Goal: Transaction & Acquisition: Book appointment/travel/reservation

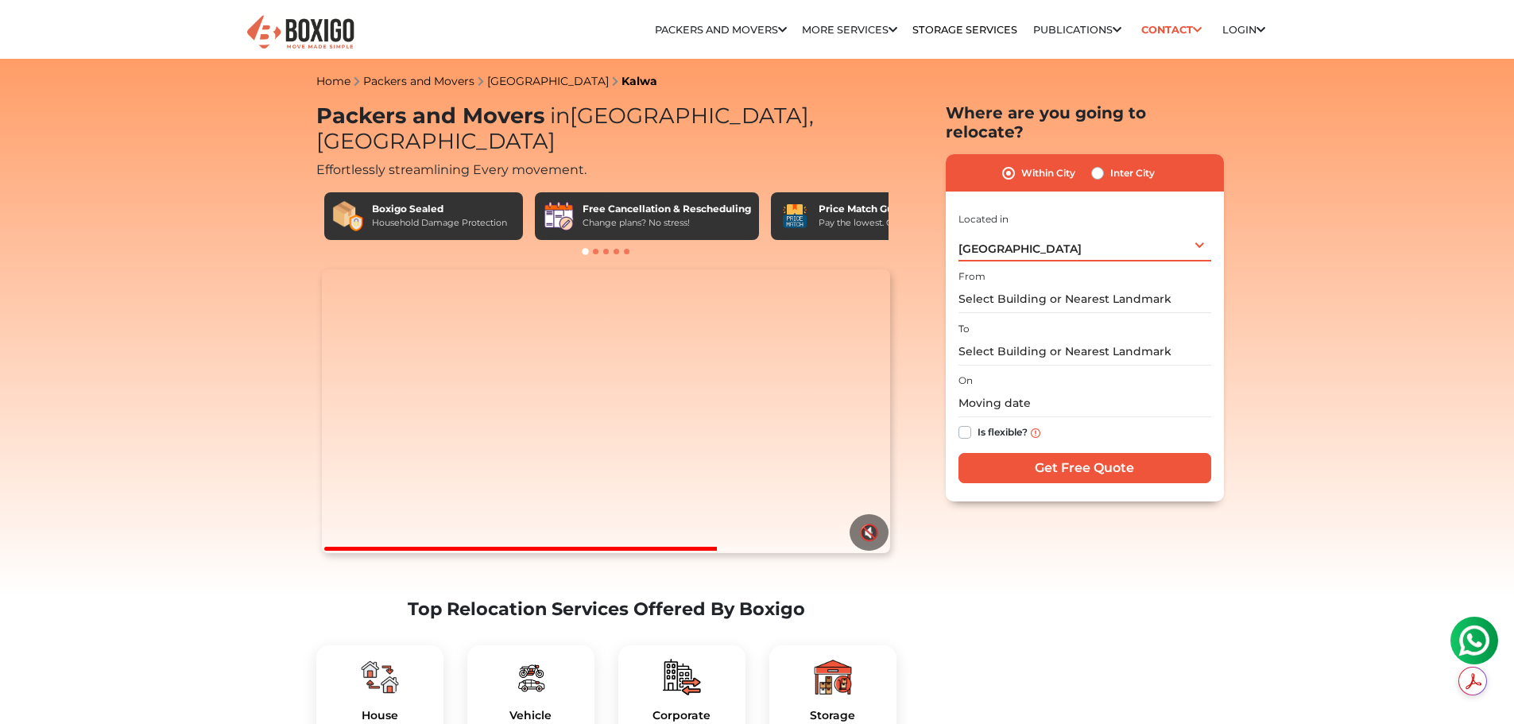
click at [1140, 228] on div "[GEOGRAPHIC_DATA] Select City [GEOGRAPHIC_DATA] [GEOGRAPHIC_DATA] [GEOGRAPHIC_D…" at bounding box center [1085, 244] width 253 height 33
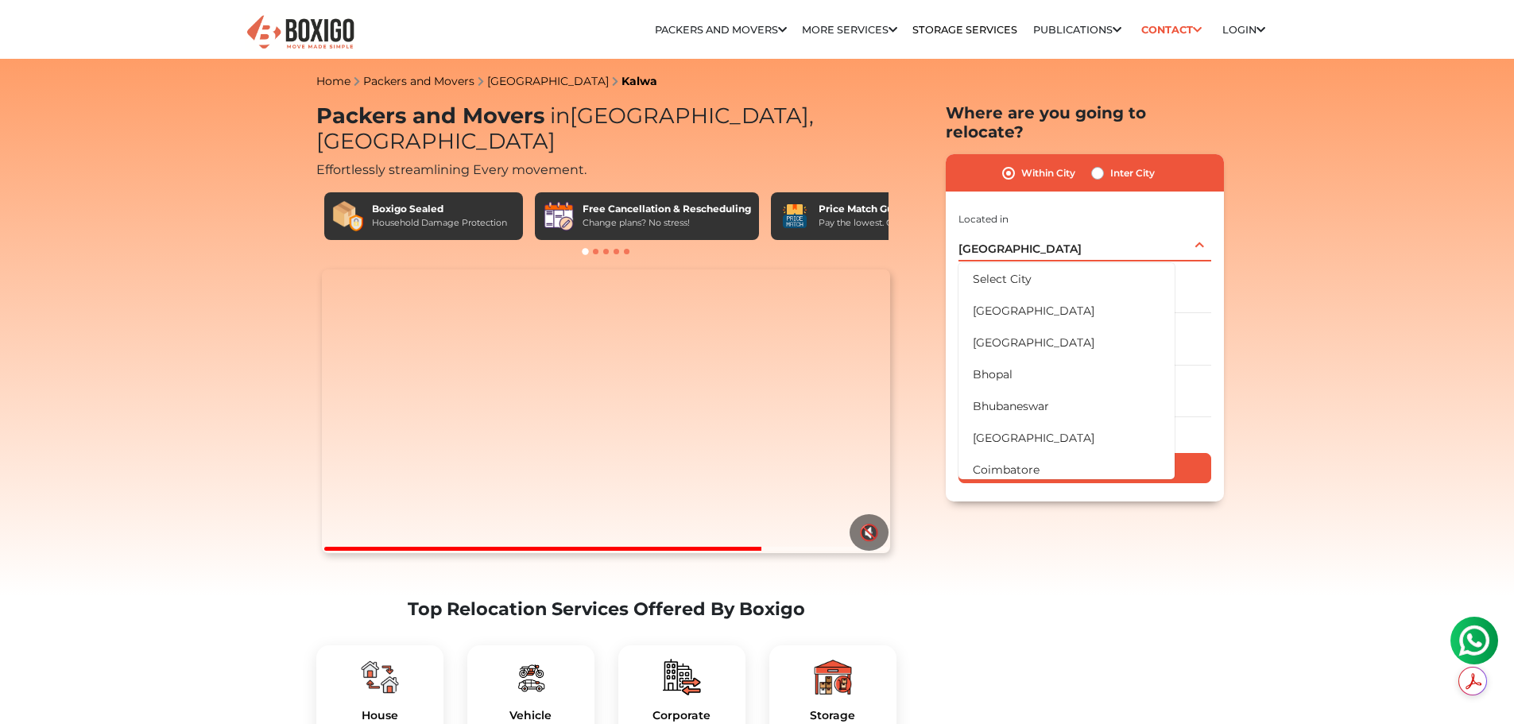
click at [1130, 230] on div "[GEOGRAPHIC_DATA] Select City [GEOGRAPHIC_DATA] [GEOGRAPHIC_DATA] [GEOGRAPHIC_D…" at bounding box center [1085, 244] width 253 height 33
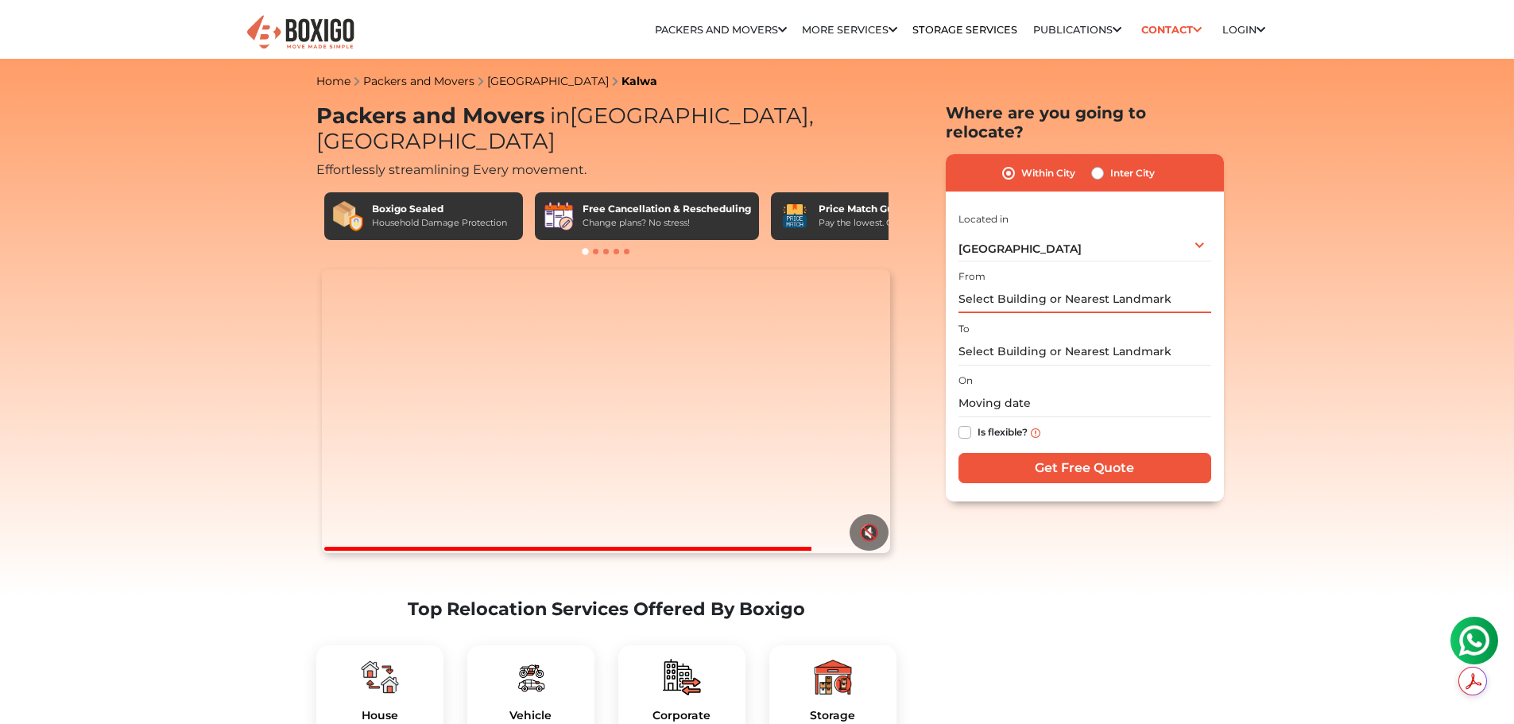
click at [1097, 285] on input "text" at bounding box center [1085, 299] width 253 height 28
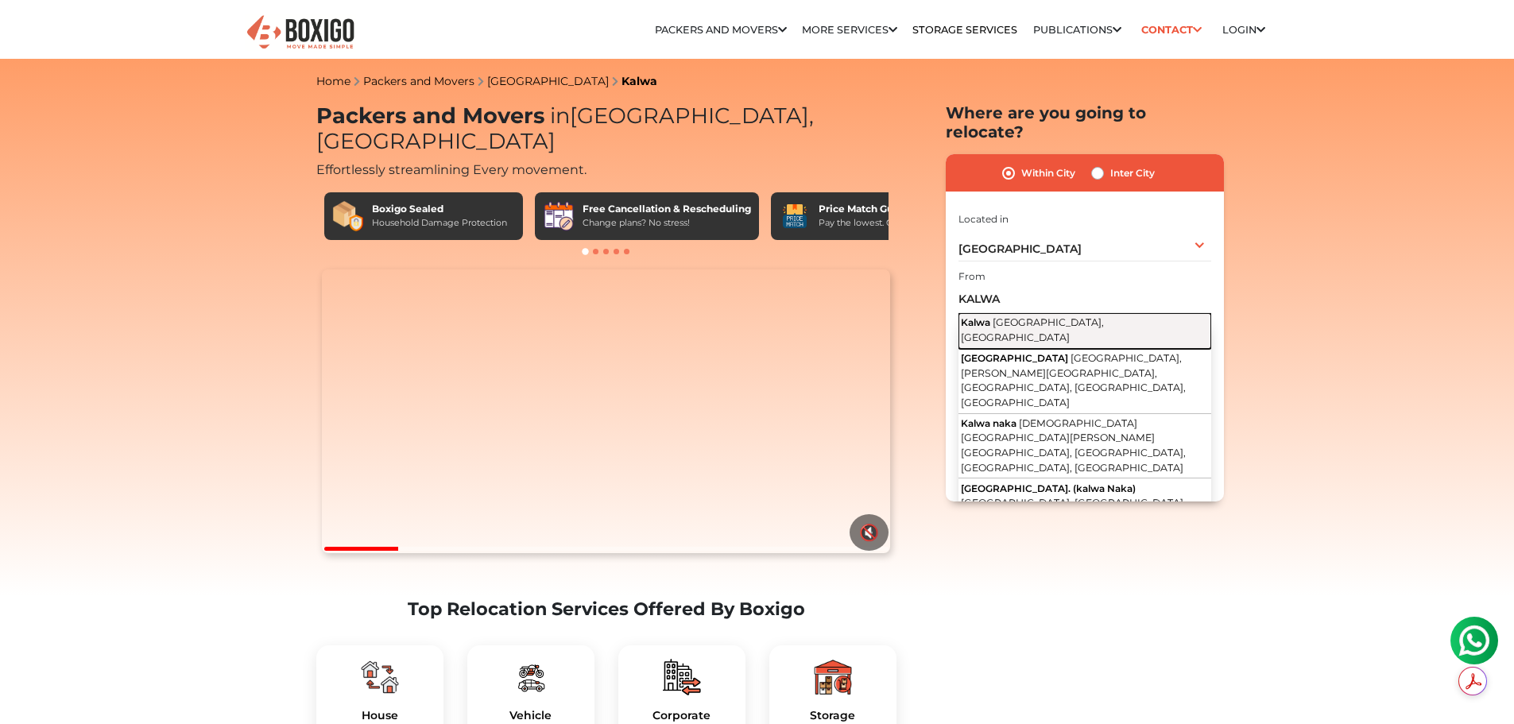
click at [976, 316] on span "Kalwa" at bounding box center [975, 322] width 29 height 12
type input "Kalwa, [GEOGRAPHIC_DATA], [GEOGRAPHIC_DATA]"
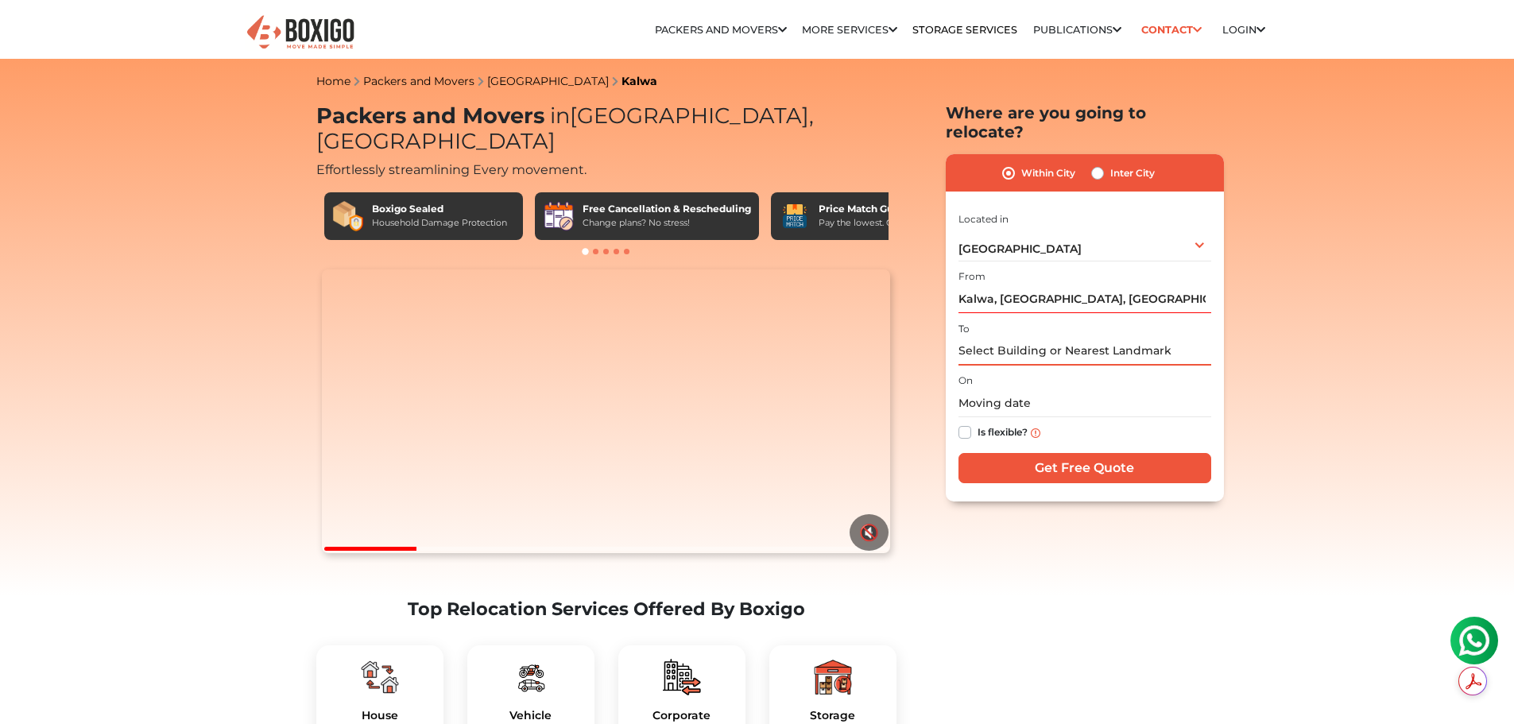
click at [982, 338] on input "text" at bounding box center [1085, 352] width 253 height 28
type input "N"
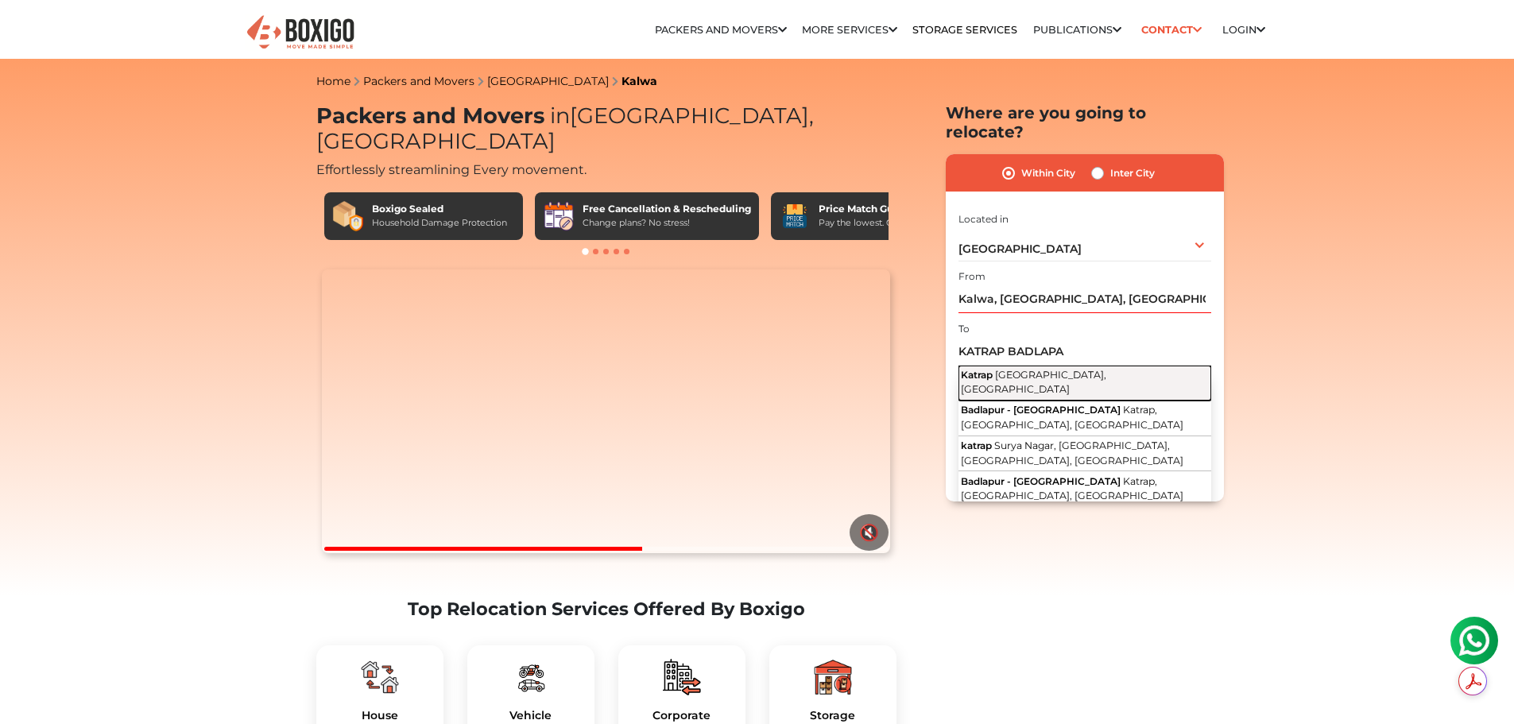
click at [1000, 369] on span "[GEOGRAPHIC_DATA], [GEOGRAPHIC_DATA]" at bounding box center [1033, 382] width 145 height 27
type input "Katrap, [GEOGRAPHIC_DATA], [GEOGRAPHIC_DATA]"
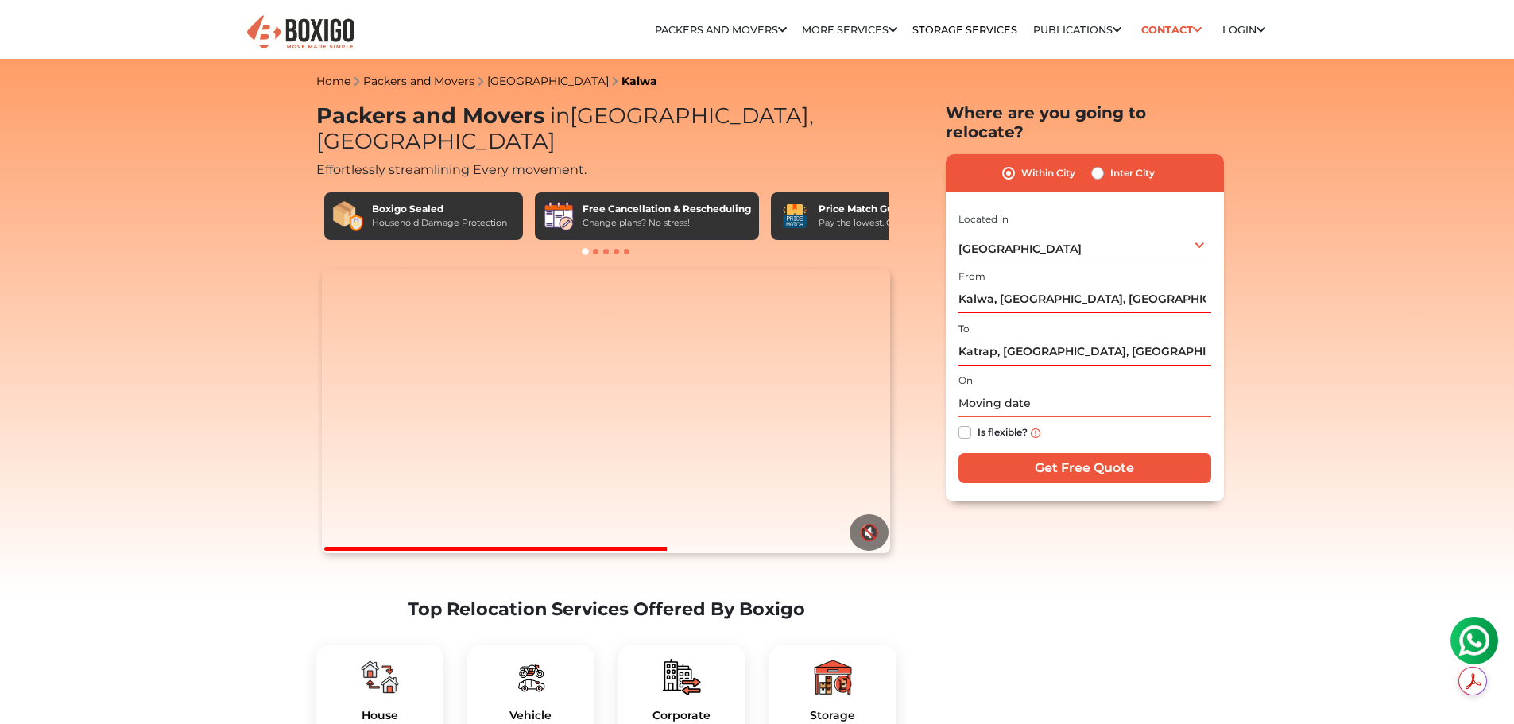
click at [996, 389] on input "text" at bounding box center [1085, 403] width 253 height 28
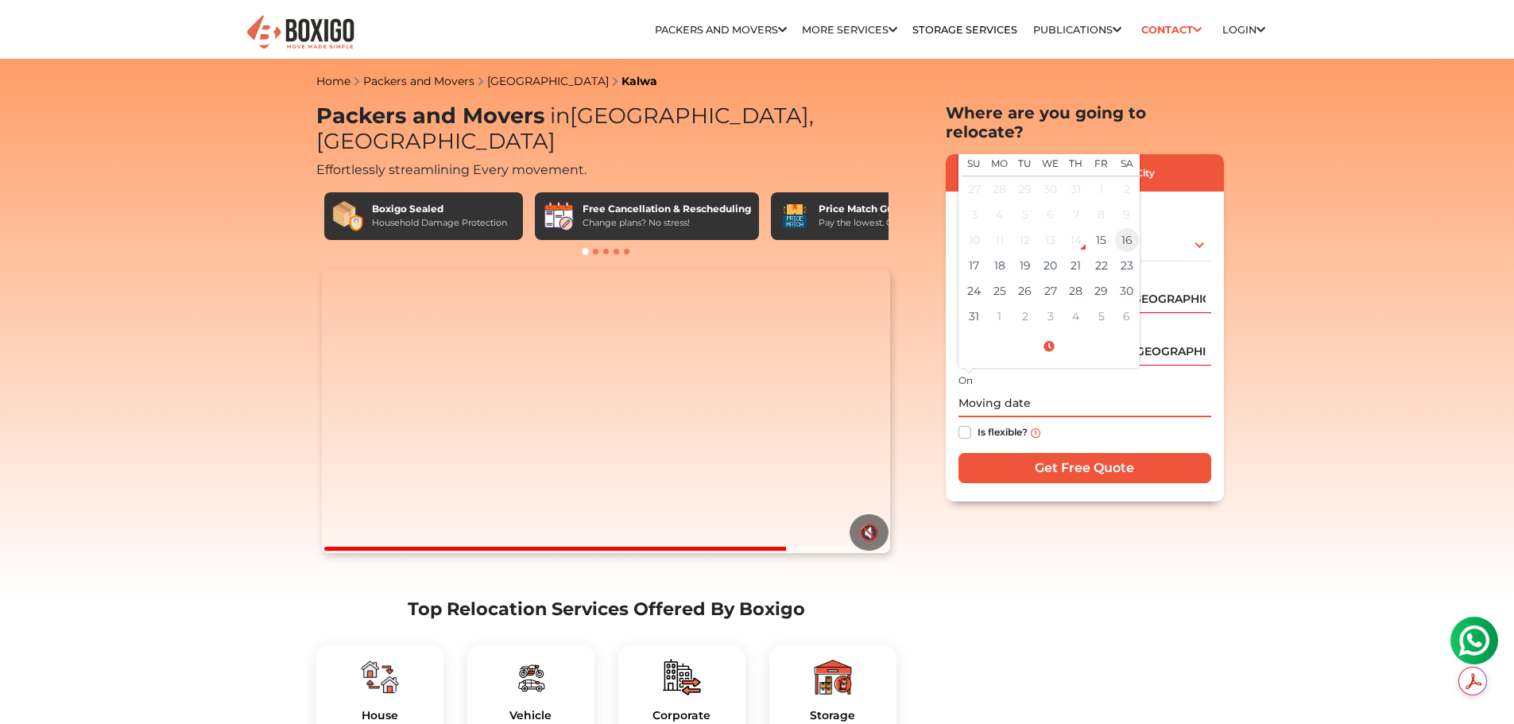
click at [1124, 227] on td "16" at bounding box center [1126, 239] width 25 height 25
type input "[DATE] 12:00 AM"
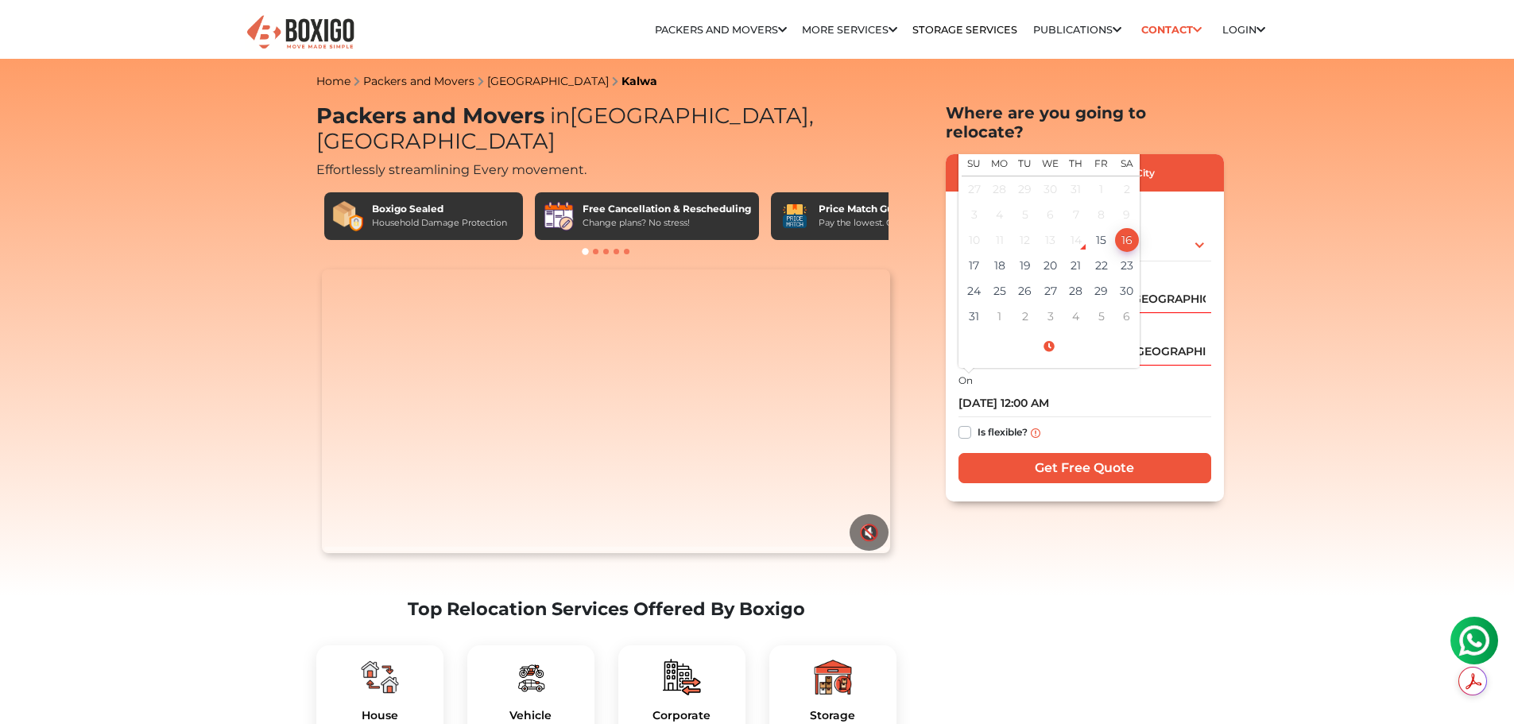
click at [978, 423] on label "Is flexible?" at bounding box center [1003, 431] width 50 height 17
click at [959, 423] on input "Is flexible?" at bounding box center [965, 431] width 13 height 16
checkbox input "true"
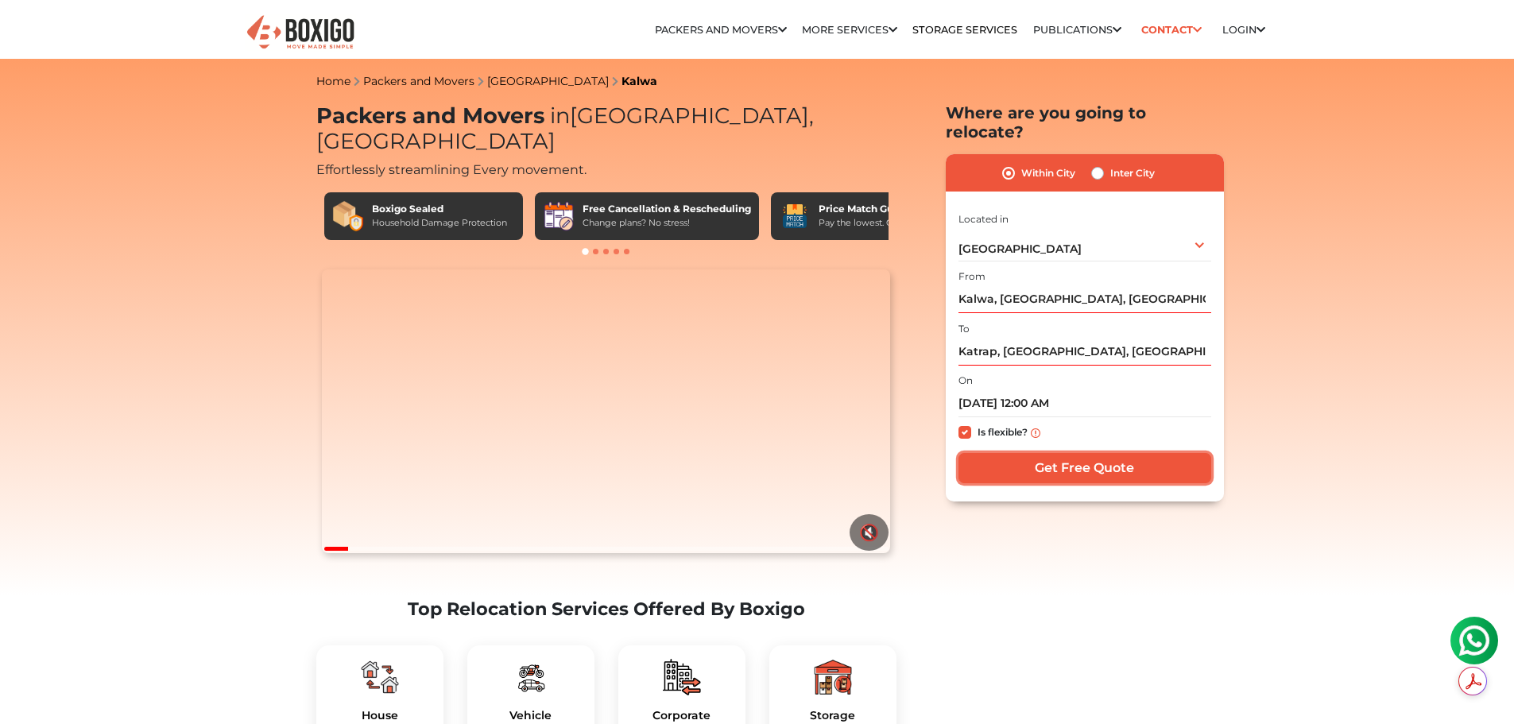
click at [1090, 457] on input "Get Free Quote" at bounding box center [1085, 468] width 253 height 30
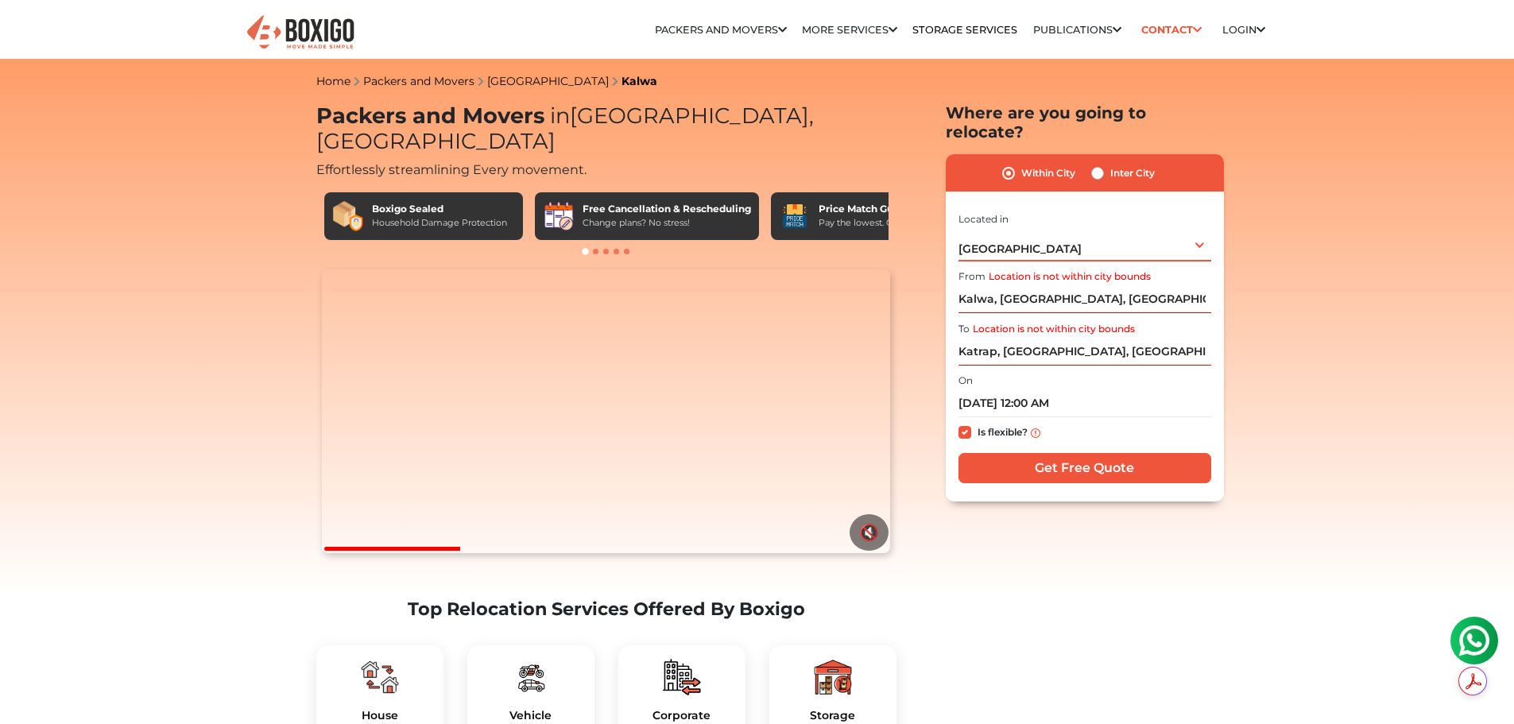
click at [1058, 233] on div "[GEOGRAPHIC_DATA] Select City [GEOGRAPHIC_DATA] [GEOGRAPHIC_DATA] [GEOGRAPHIC_D…" at bounding box center [1085, 244] width 253 height 33
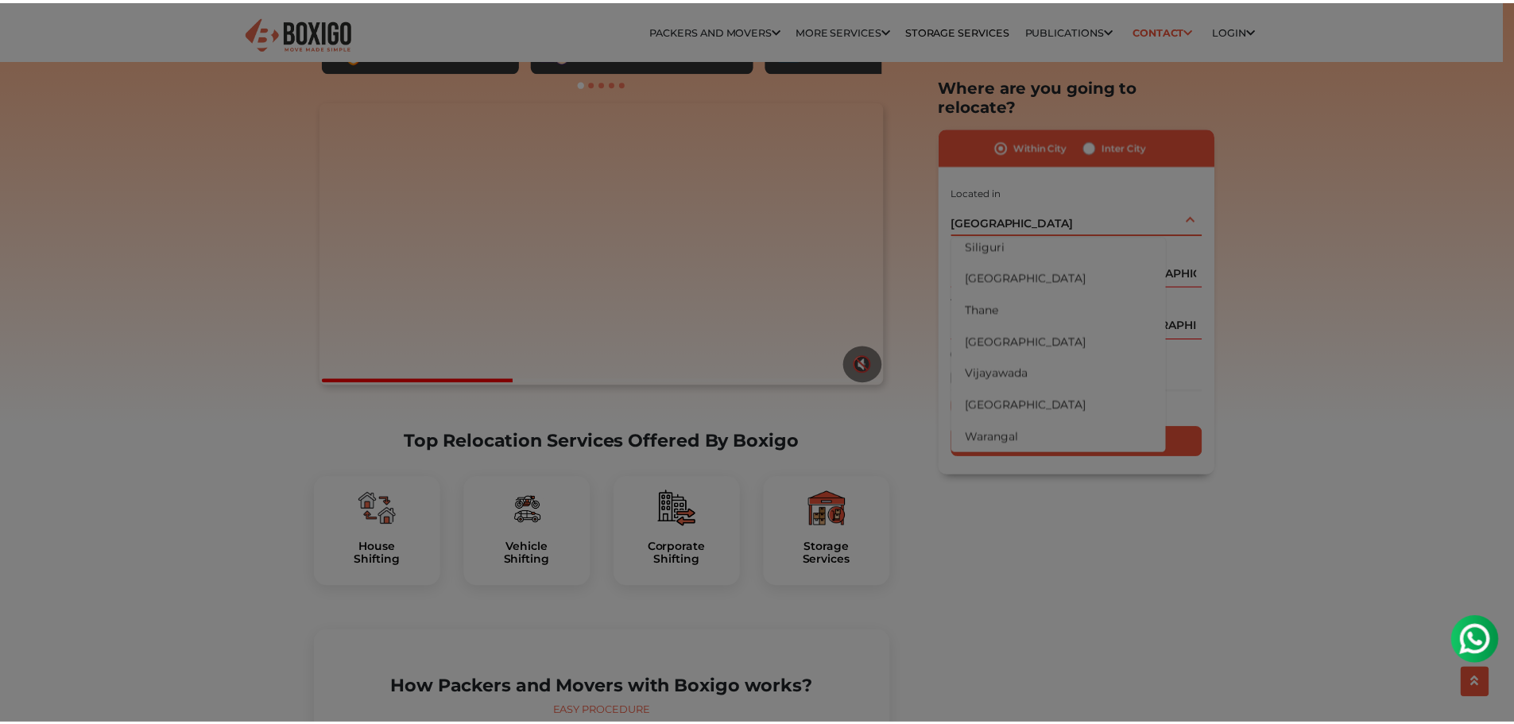
scroll to position [318, 0]
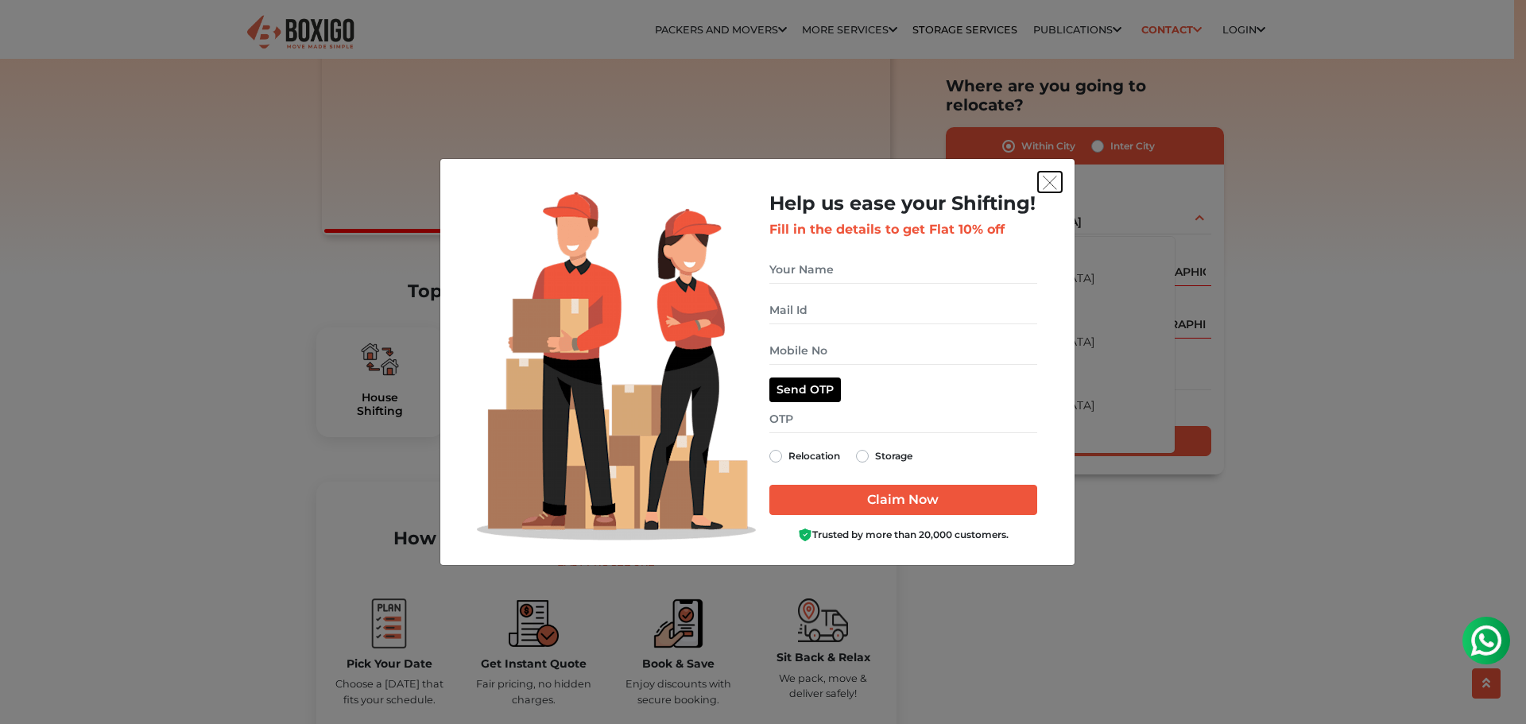
click at [1051, 176] on img "get free quote dialog" at bounding box center [1050, 183] width 14 height 14
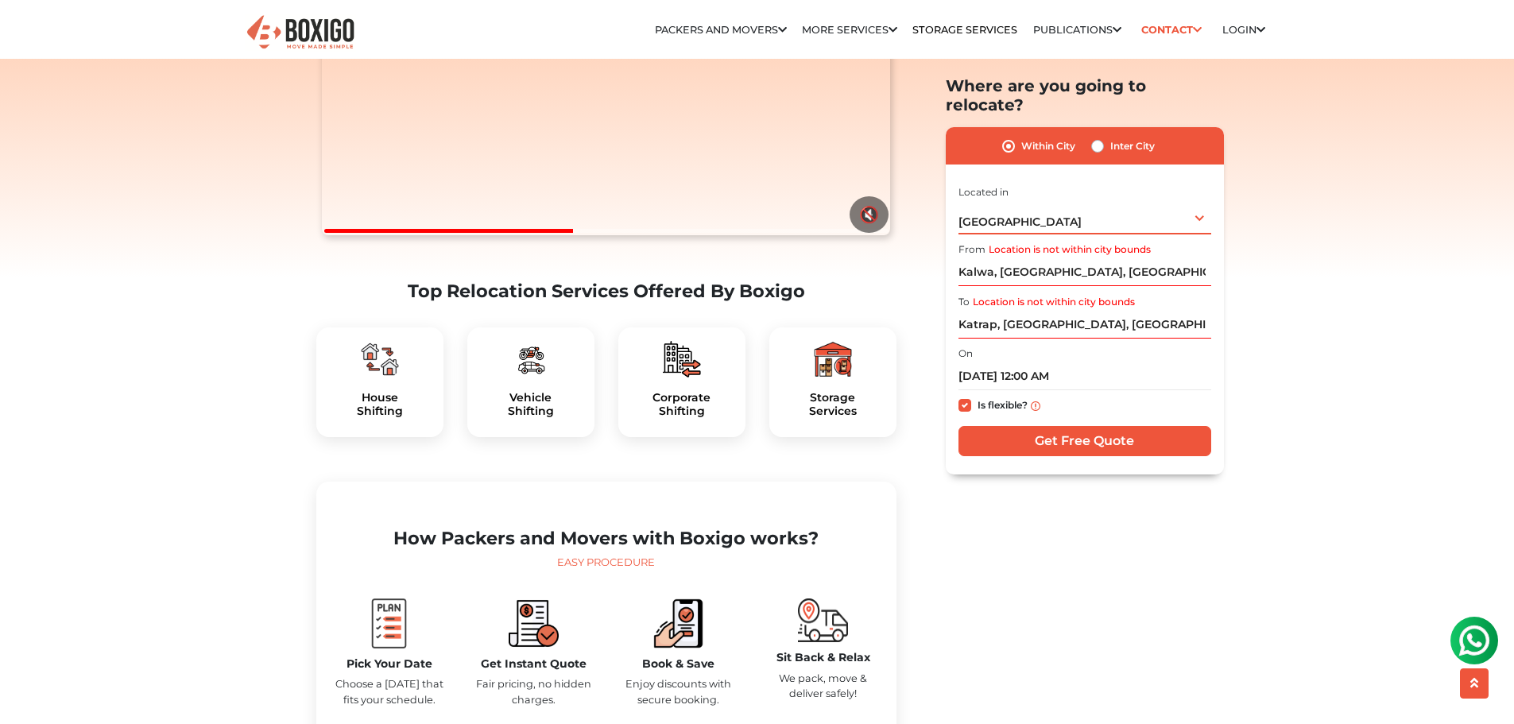
click at [1098, 201] on div "[GEOGRAPHIC_DATA] Select City [GEOGRAPHIC_DATA] [GEOGRAPHIC_DATA] [GEOGRAPHIC_D…" at bounding box center [1085, 217] width 253 height 33
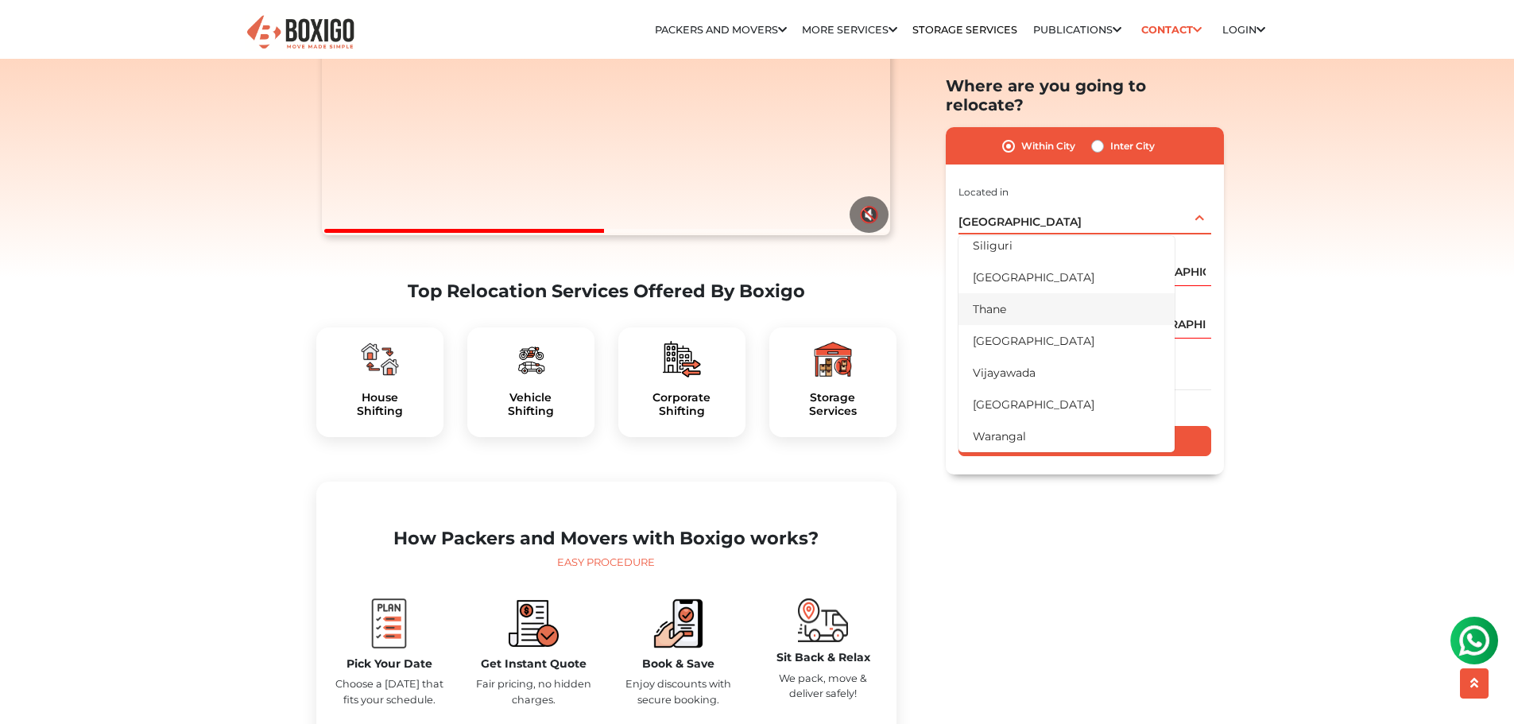
click at [1040, 293] on li "Thane" at bounding box center [1067, 309] width 216 height 32
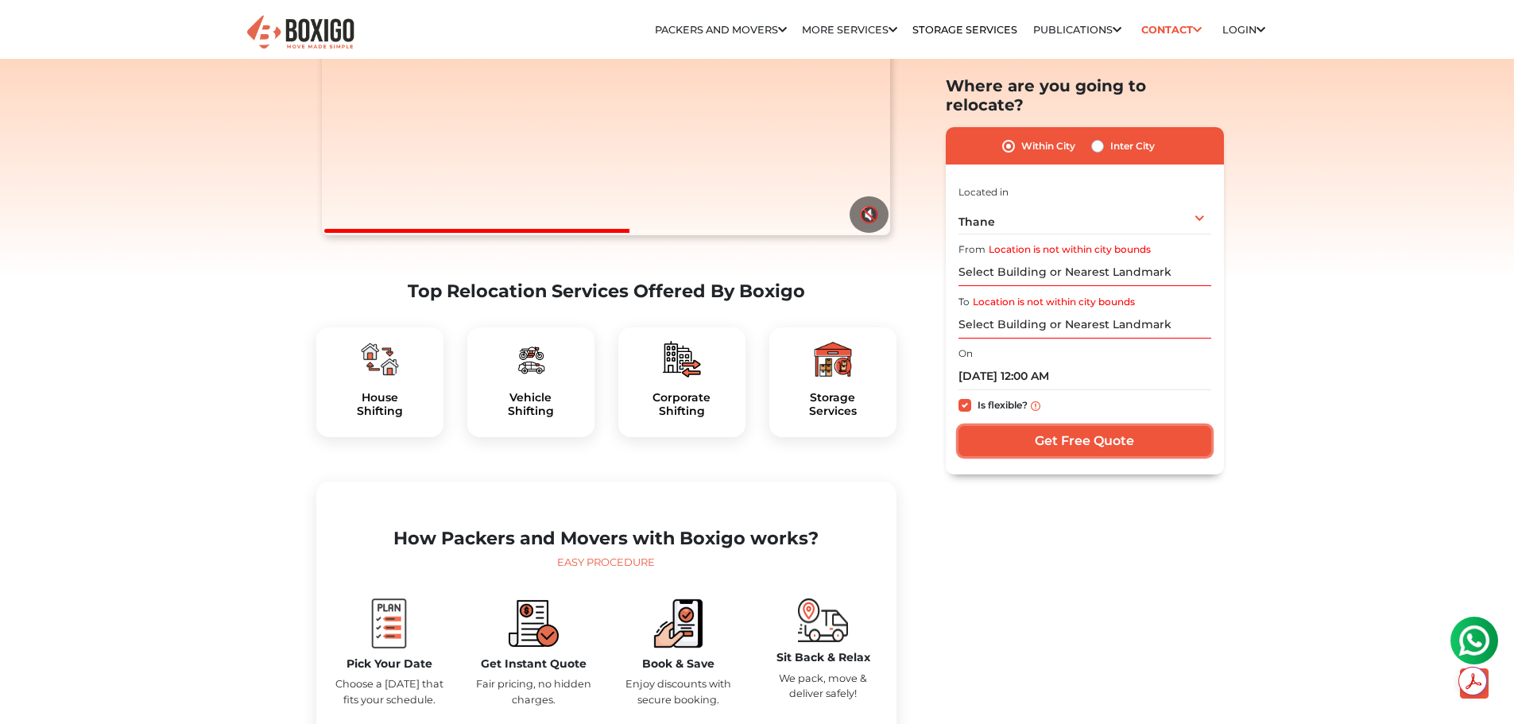
click at [1059, 427] on input "Get Free Quote" at bounding box center [1085, 442] width 253 height 30
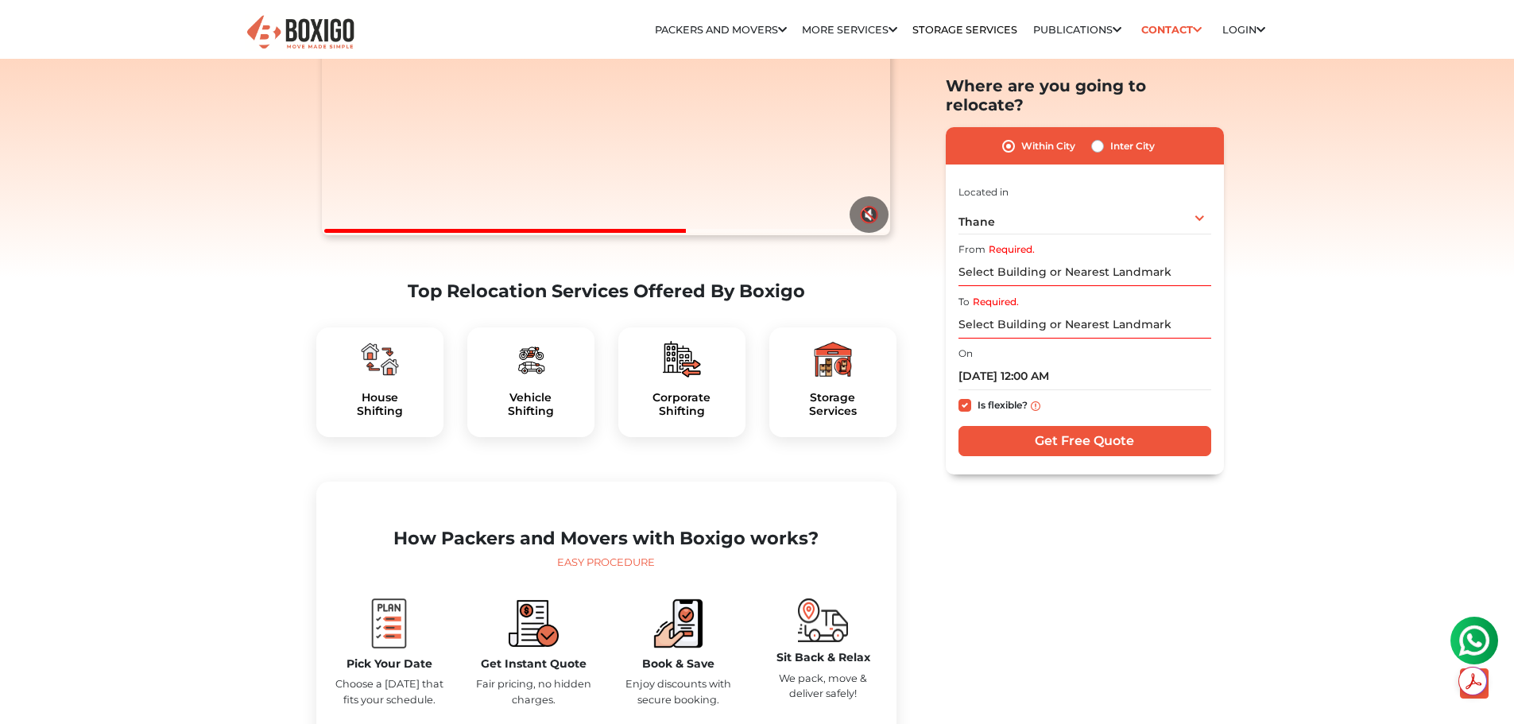
click at [999, 243] on label "Required." at bounding box center [1012, 250] width 46 height 14
click at [999, 259] on input "Required." at bounding box center [1085, 273] width 253 height 28
click at [1008, 259] on input "Required." at bounding box center [1085, 273] width 253 height 28
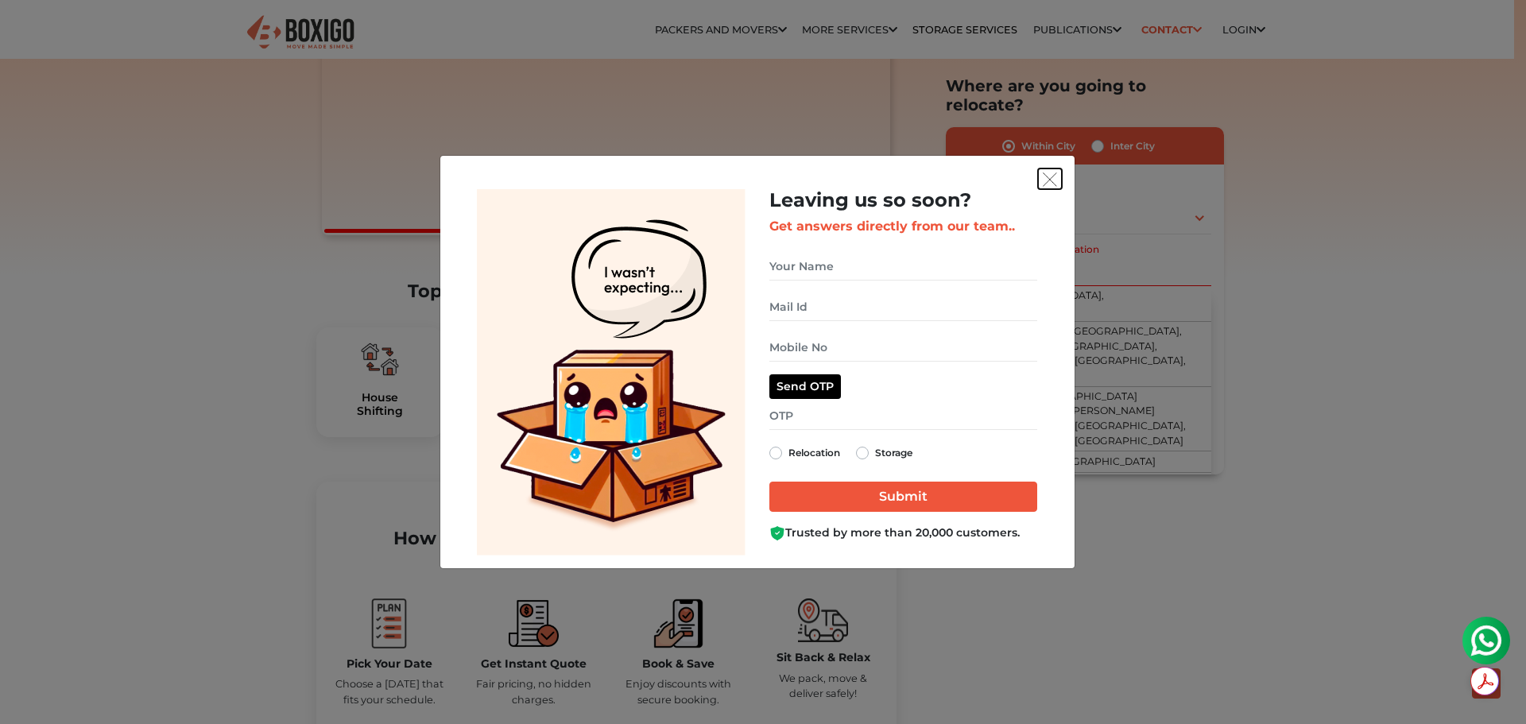
click at [1049, 176] on img "get free quote dialog" at bounding box center [1050, 179] width 14 height 14
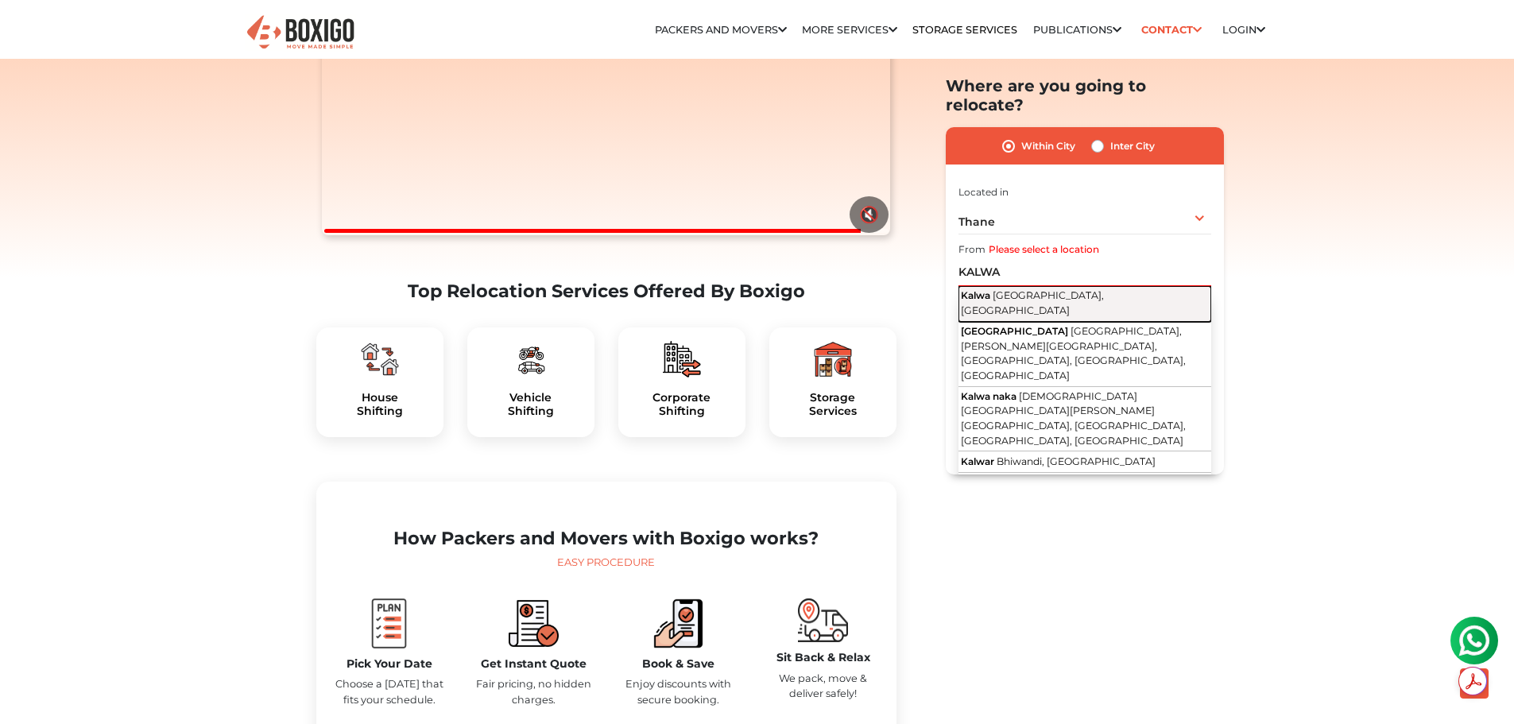
click at [1008, 287] on button "[GEOGRAPHIC_DATA], [GEOGRAPHIC_DATA]" at bounding box center [1085, 305] width 253 height 36
type input "Kalwa, [GEOGRAPHIC_DATA], [GEOGRAPHIC_DATA]"
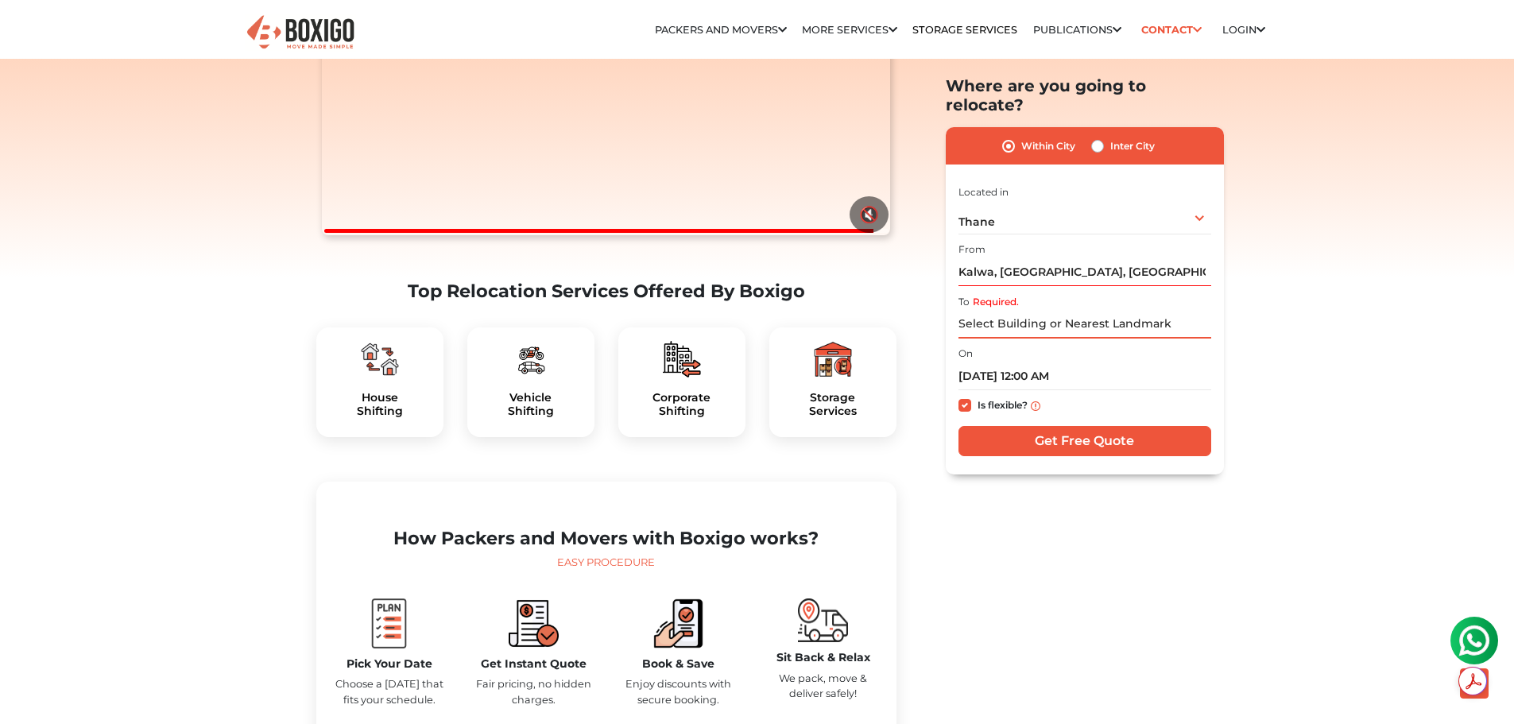
click at [1021, 312] on input "Required." at bounding box center [1085, 325] width 253 height 28
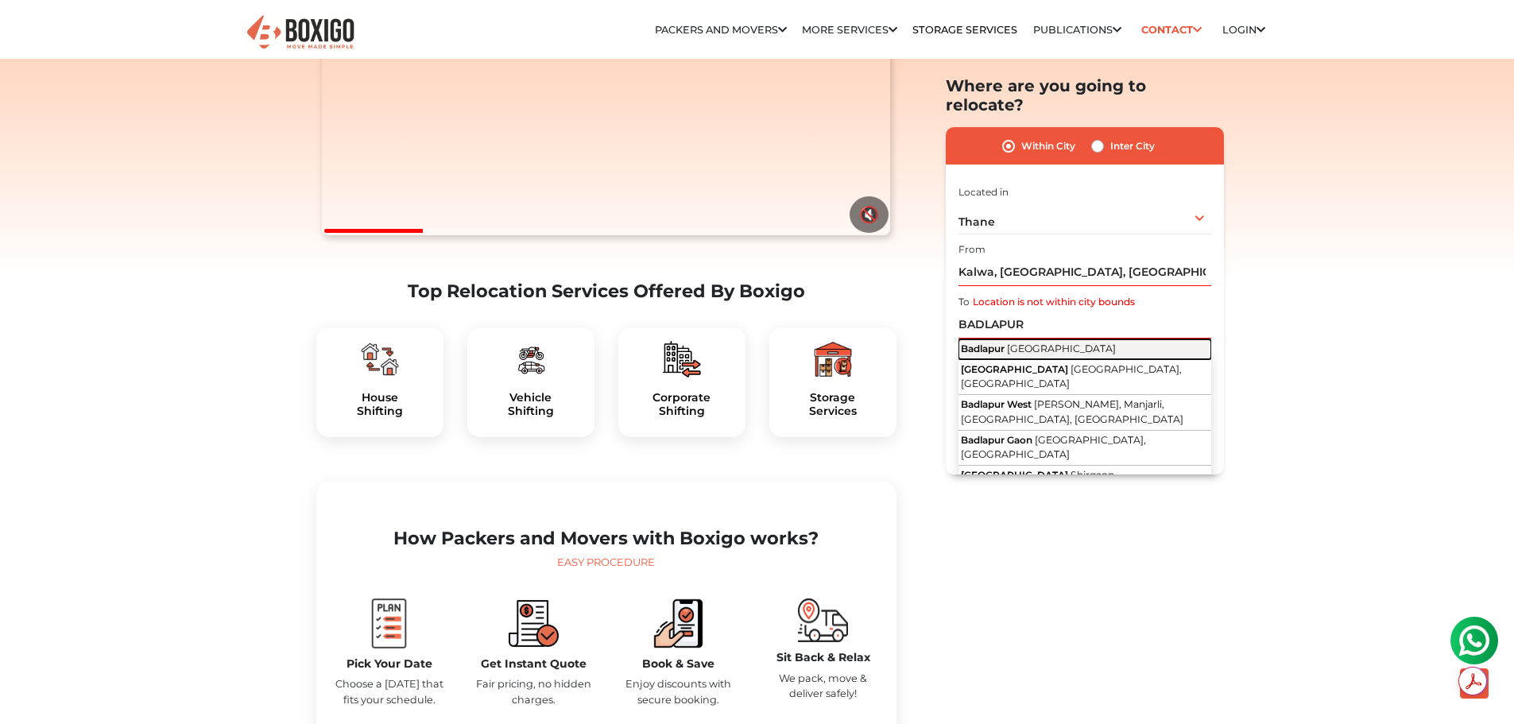
click at [1017, 343] on span "[GEOGRAPHIC_DATA]" at bounding box center [1061, 349] width 109 height 12
type input "[GEOGRAPHIC_DATA], [GEOGRAPHIC_DATA]"
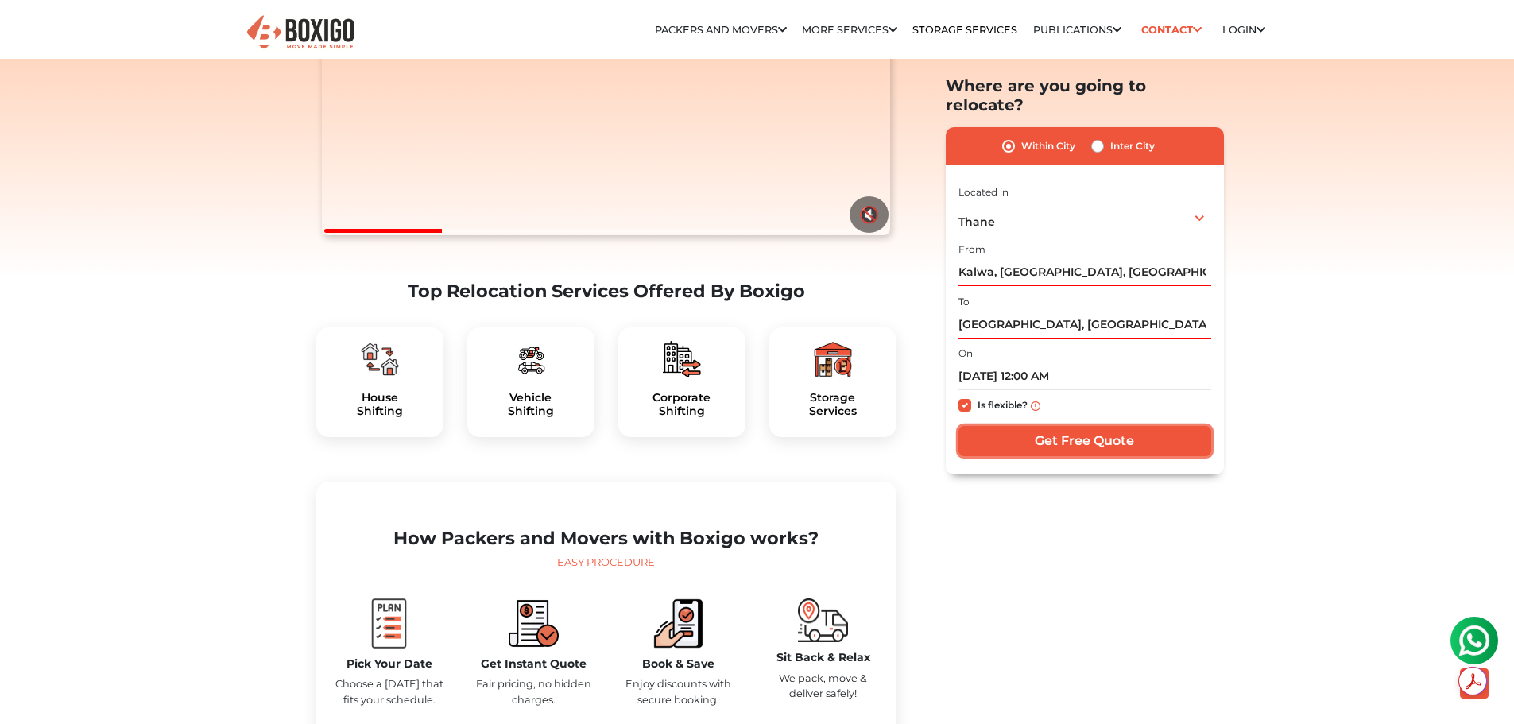
click at [1019, 427] on input "Get Free Quote" at bounding box center [1085, 442] width 253 height 30
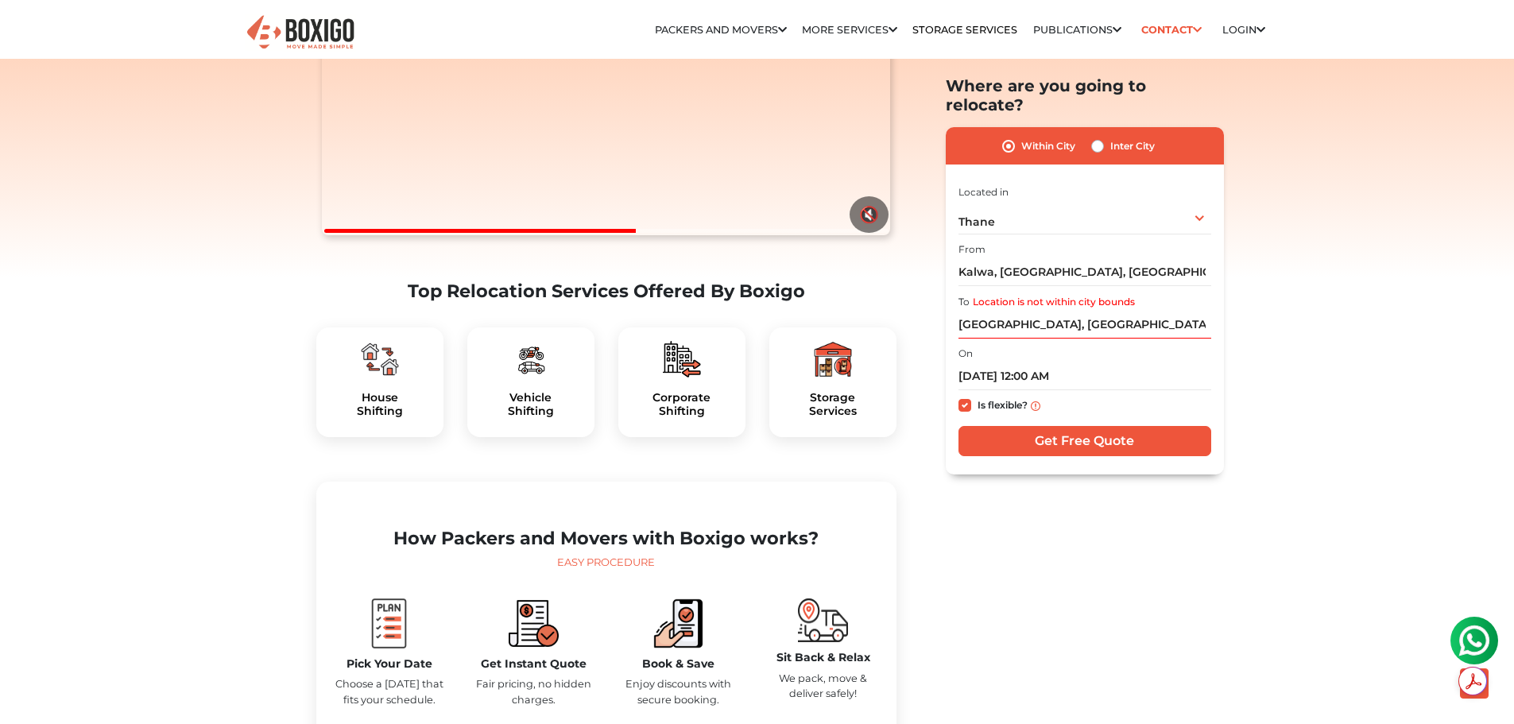
click at [1110, 137] on label "Inter City" at bounding box center [1132, 146] width 45 height 19
click at [1101, 137] on input "Inter City" at bounding box center [1097, 145] width 13 height 16
radio input "true"
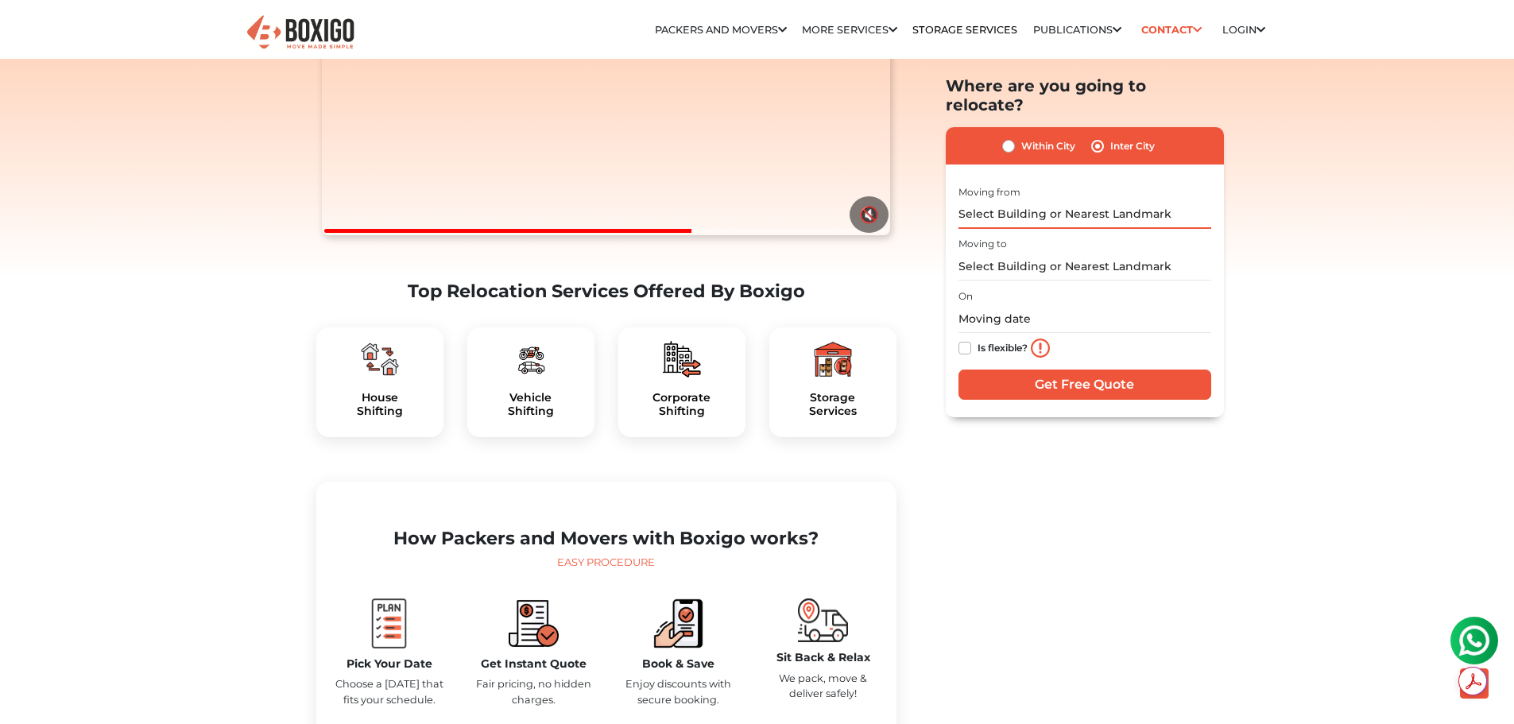
click at [1065, 206] on input "text" at bounding box center [1085, 215] width 253 height 28
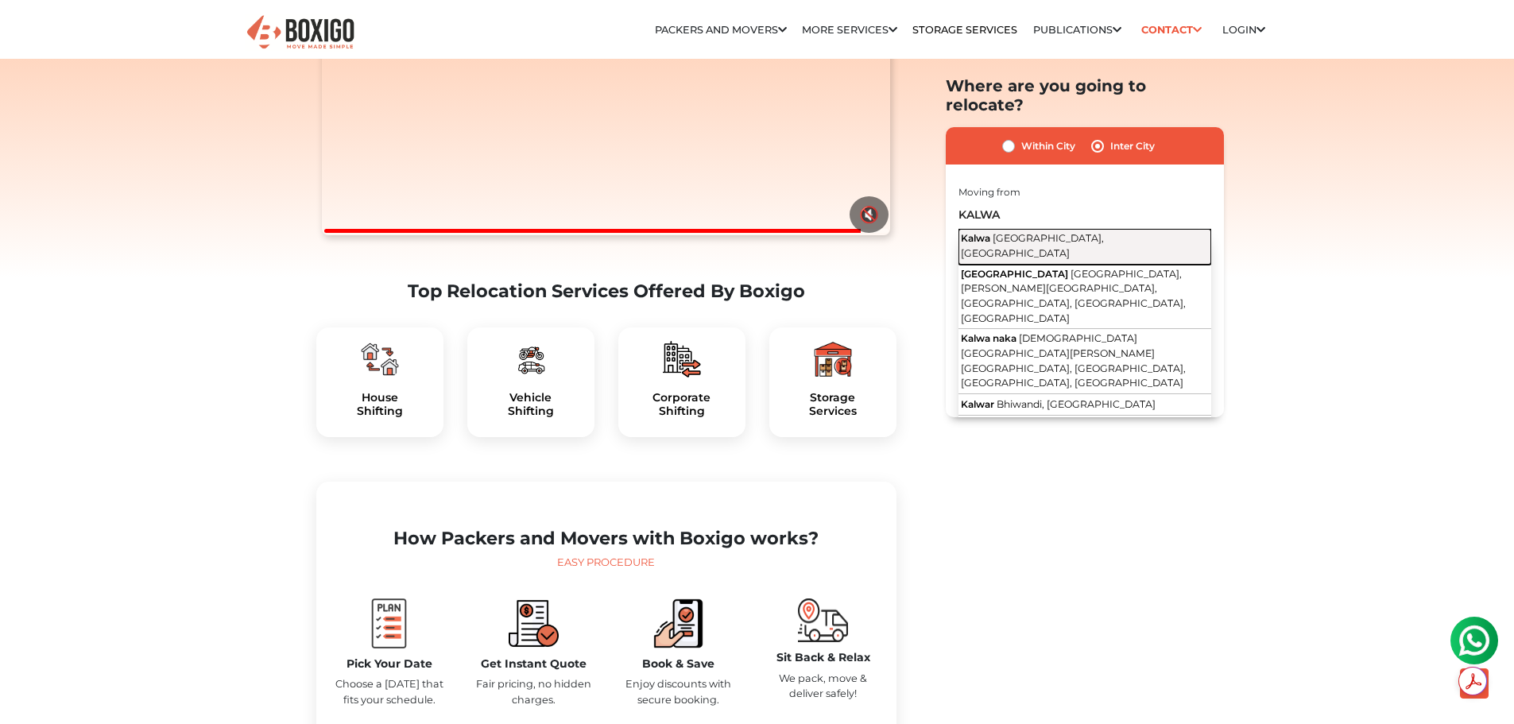
click at [1049, 233] on span "[GEOGRAPHIC_DATA], [GEOGRAPHIC_DATA]" at bounding box center [1032, 246] width 143 height 27
type input "Kalwa, [GEOGRAPHIC_DATA], [GEOGRAPHIC_DATA]"
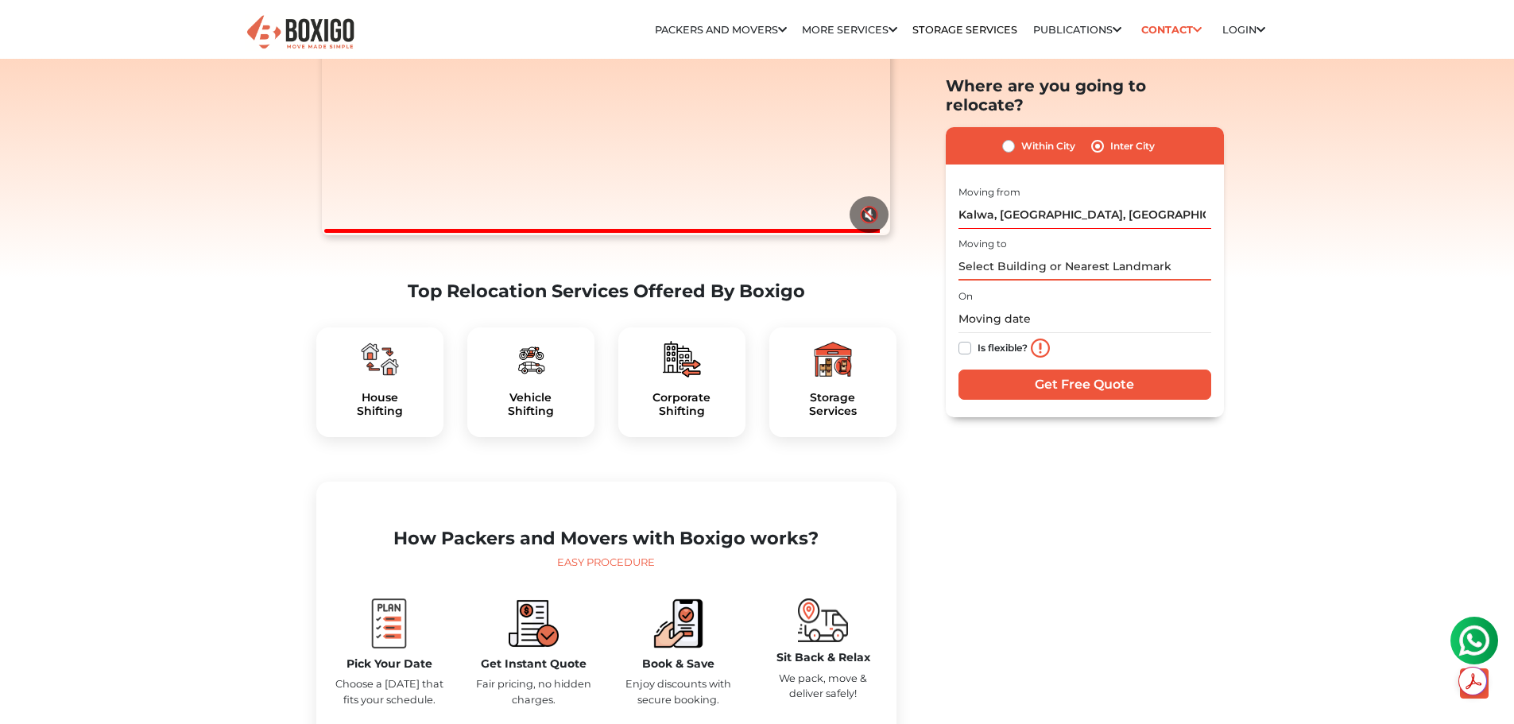
click at [1038, 254] on input "text" at bounding box center [1085, 268] width 253 height 28
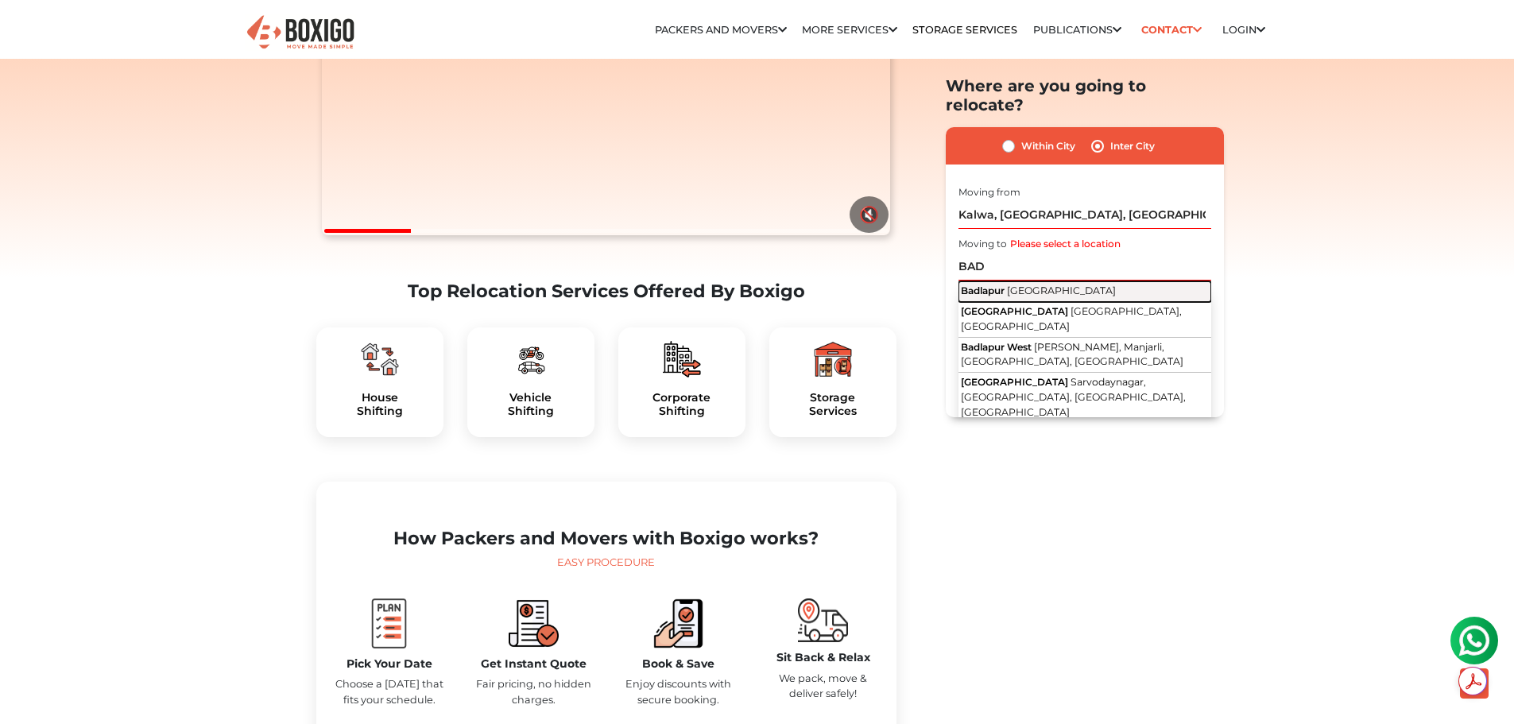
click at [1025, 285] on span "[GEOGRAPHIC_DATA]" at bounding box center [1061, 291] width 109 height 12
type input "[GEOGRAPHIC_DATA], [GEOGRAPHIC_DATA]"
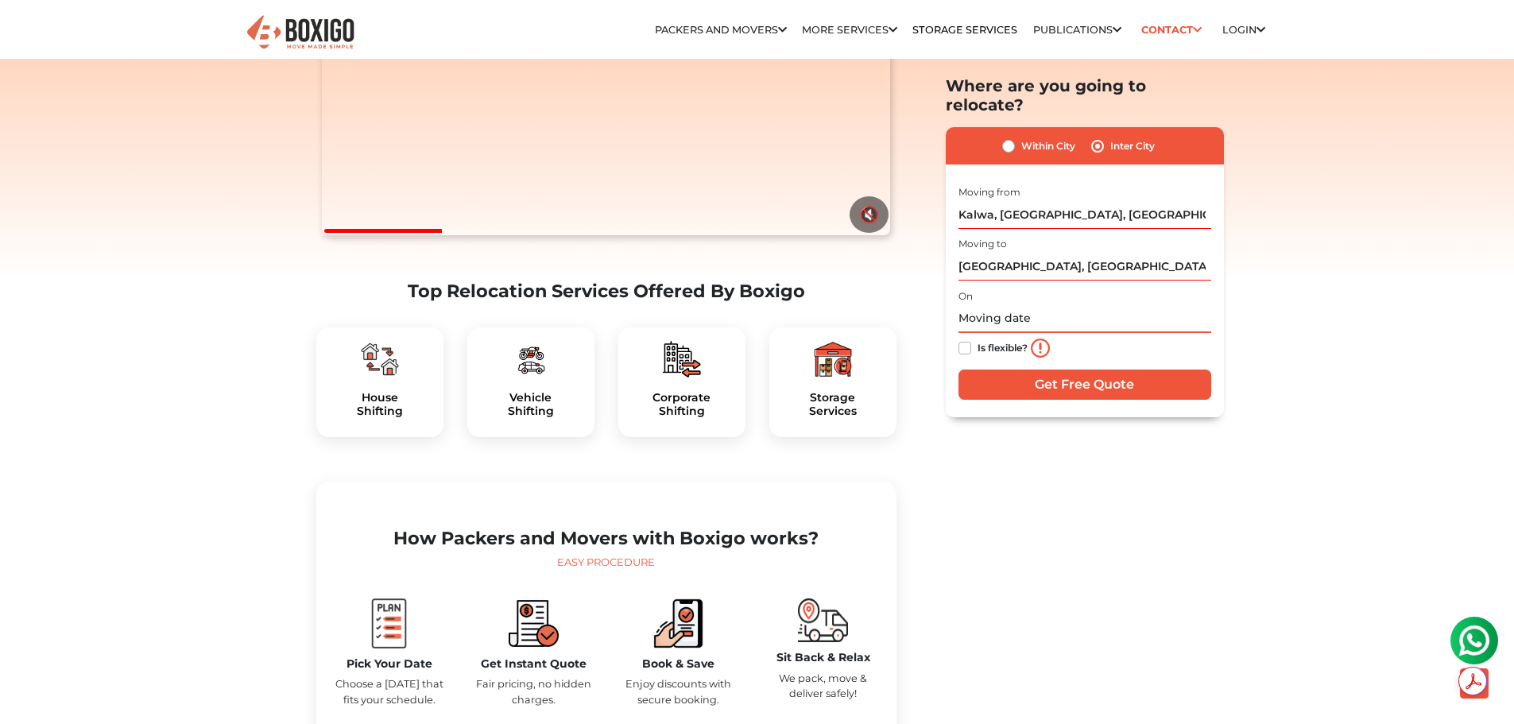
click at [971, 305] on input "text" at bounding box center [1085, 319] width 253 height 28
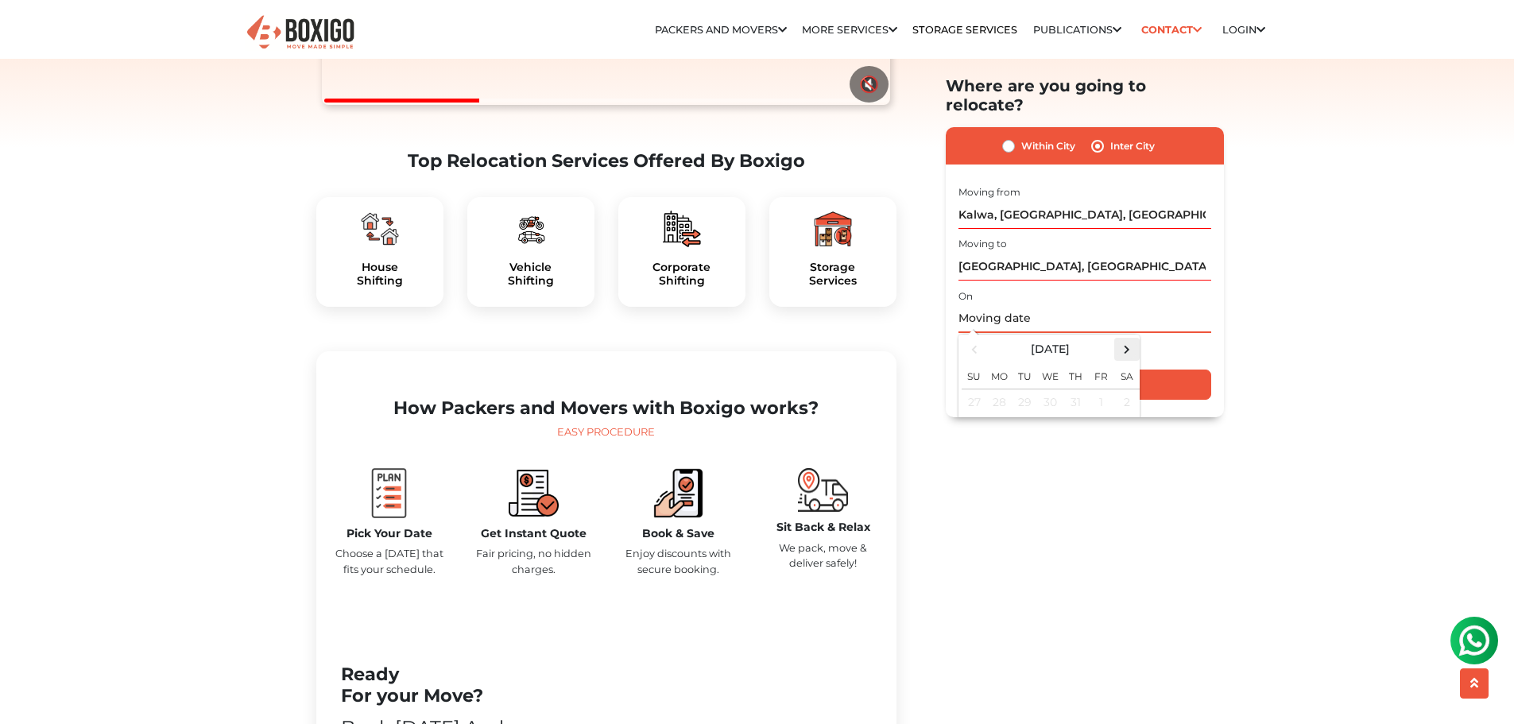
scroll to position [477, 0]
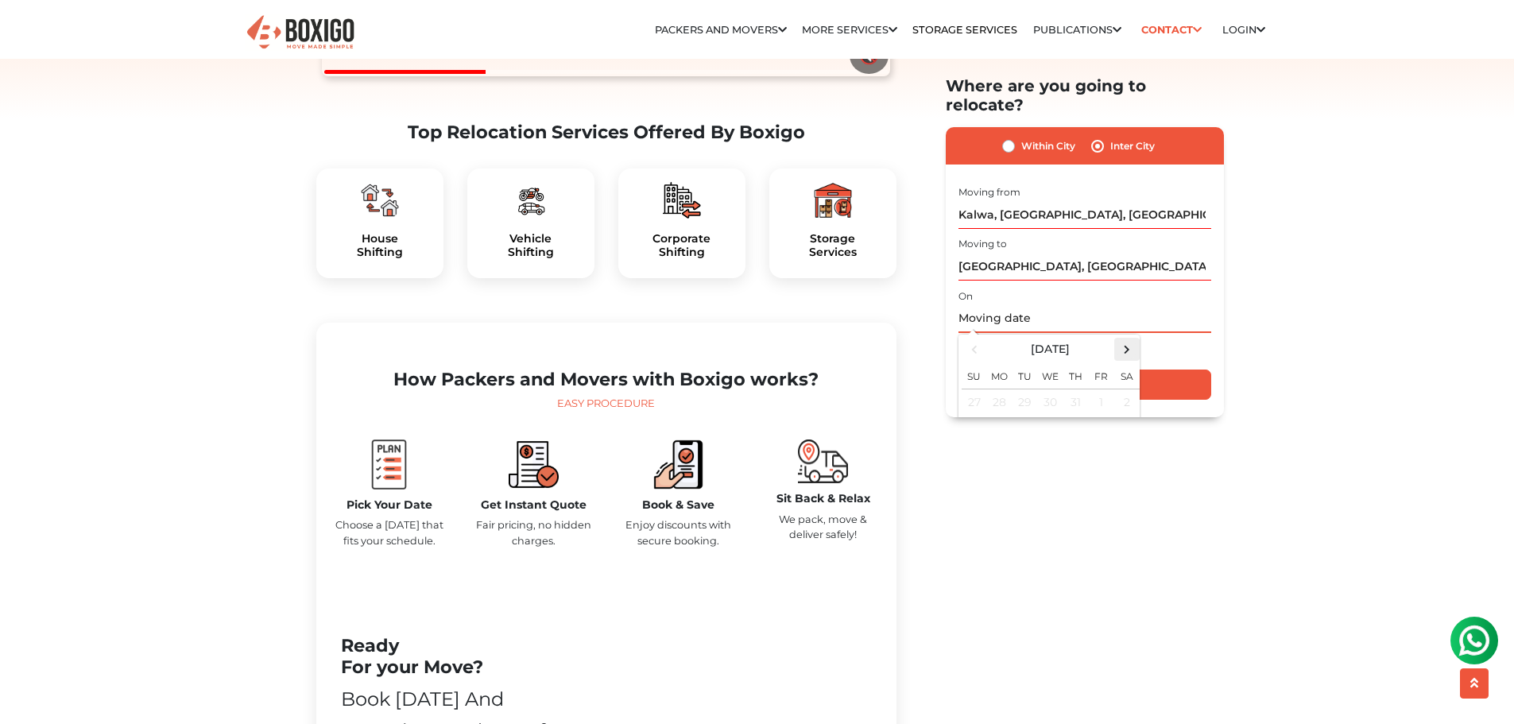
click at [1121, 339] on span at bounding box center [1126, 349] width 21 height 21
click at [967, 339] on span at bounding box center [973, 349] width 21 height 21
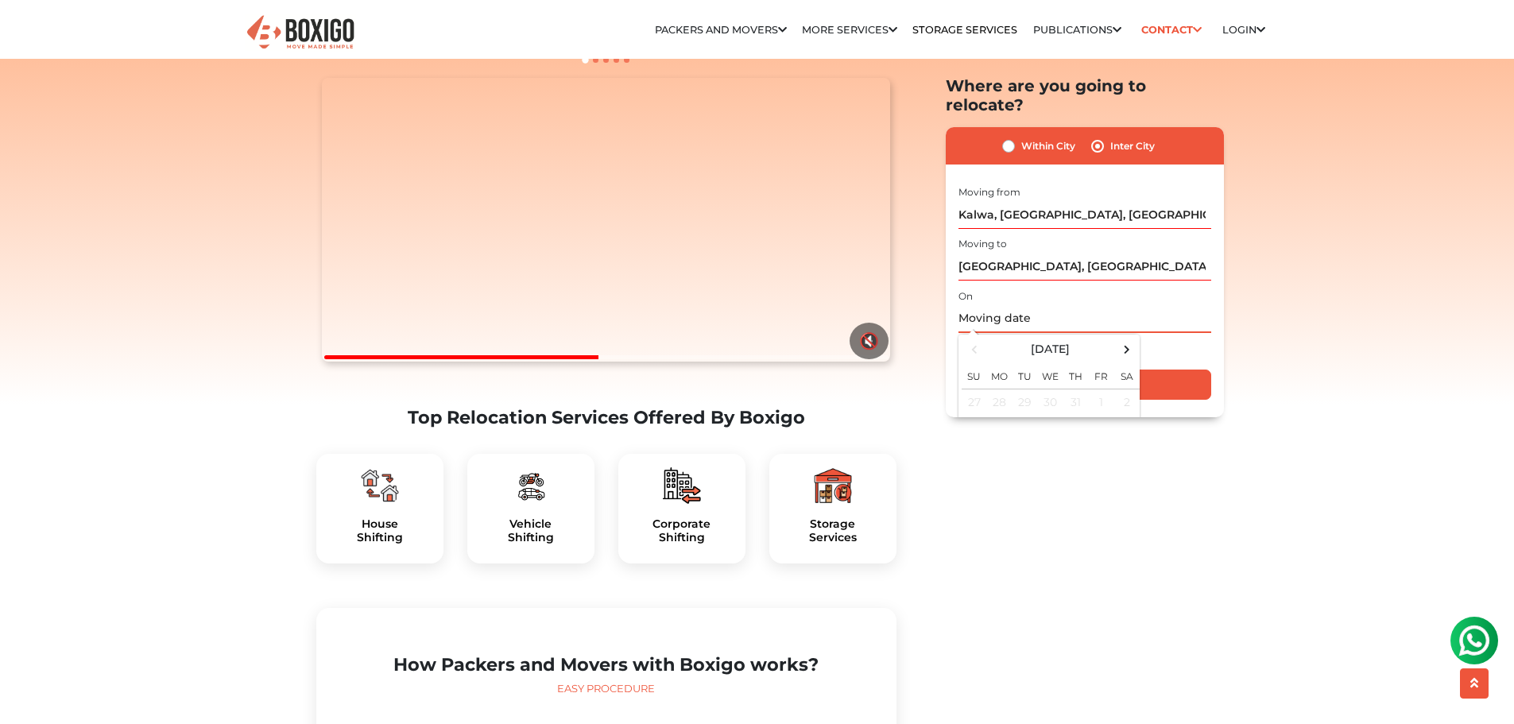
scroll to position [159, 0]
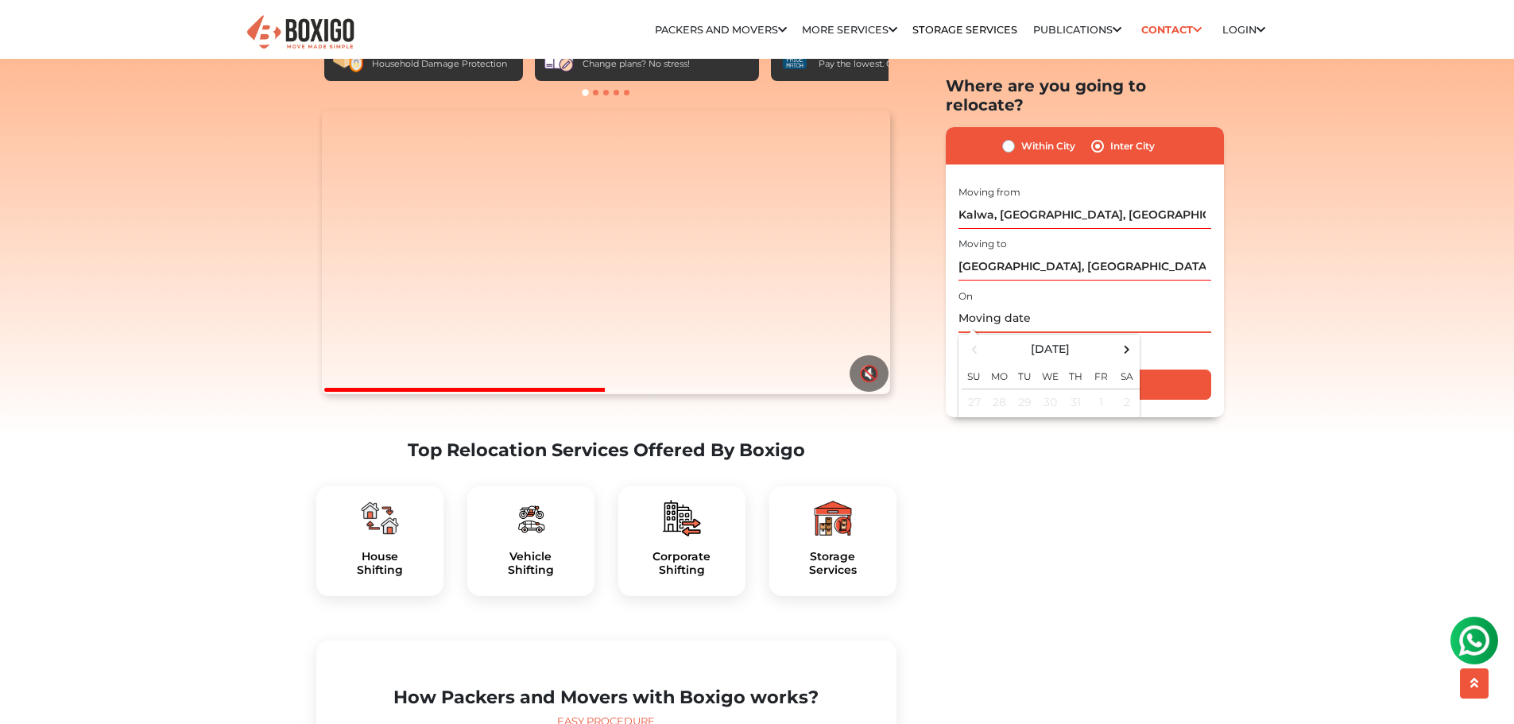
click at [1058, 389] on td "30" at bounding box center [1050, 402] width 25 height 26
click at [1174, 333] on div "Is flexible?" at bounding box center [1085, 349] width 253 height 32
click at [978, 305] on input "text" at bounding box center [1085, 319] width 253 height 28
type input "[DATE]"
click at [1191, 333] on div "Is flexible?" at bounding box center [1085, 349] width 253 height 32
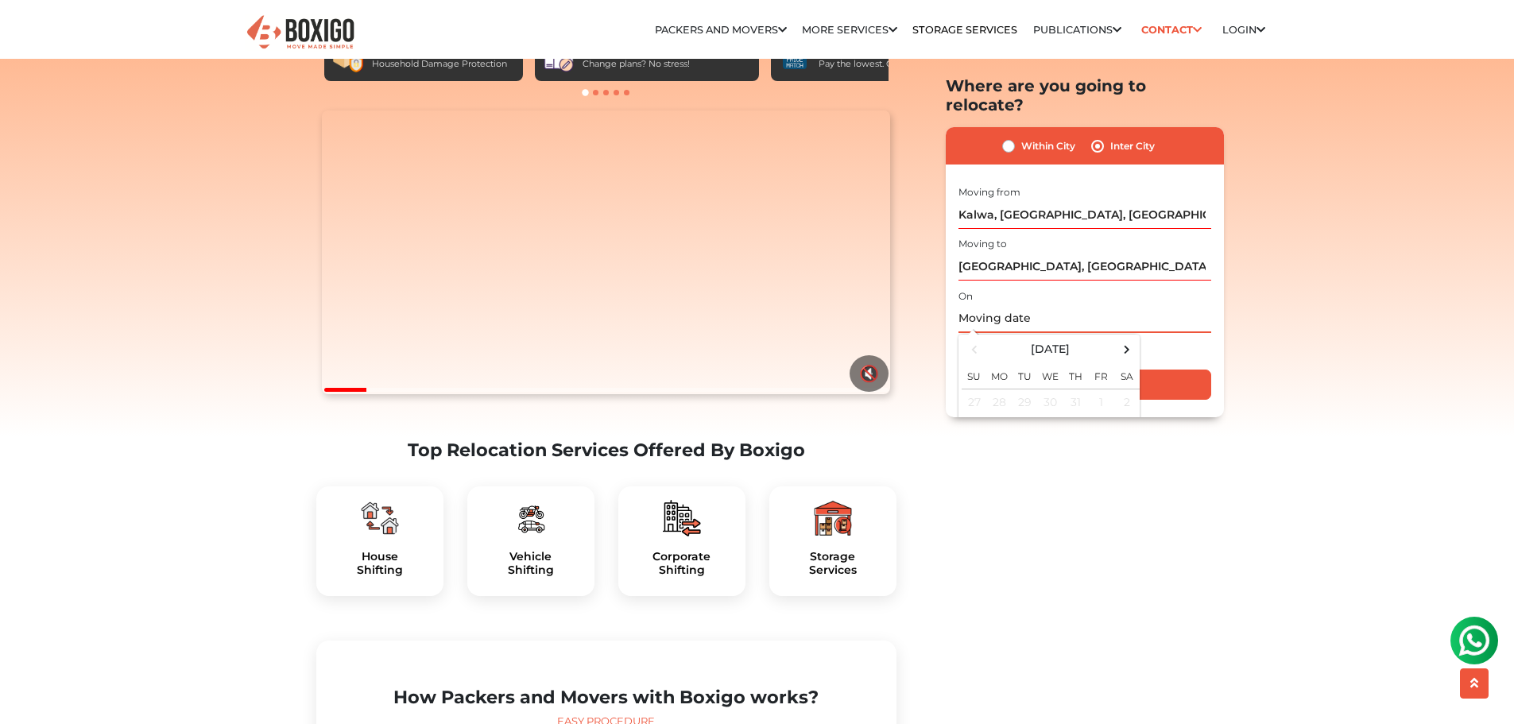
click at [986, 306] on input "text" at bounding box center [1085, 319] width 253 height 28
click at [1129, 339] on span at bounding box center [1126, 349] width 21 height 21
click at [998, 389] on td "1" at bounding box center [999, 402] width 25 height 26
type input "[DATE] 12:00 AM"
click at [1164, 333] on div "Is flexible?" at bounding box center [1085, 349] width 253 height 32
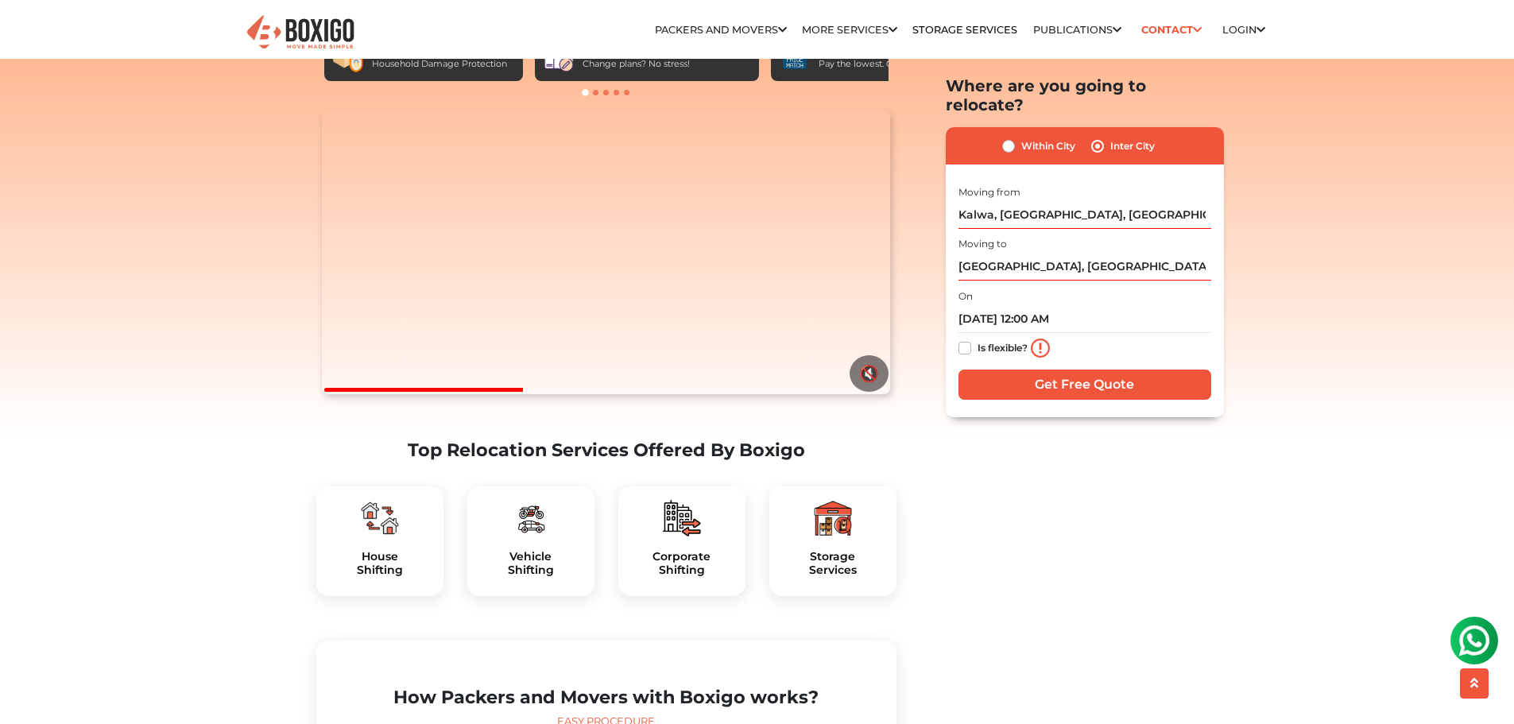
click at [978, 339] on label "Is flexible?" at bounding box center [1003, 347] width 50 height 17
click at [965, 339] on input "Is flexible?" at bounding box center [965, 347] width 13 height 16
checkbox input "true"
click at [1031, 370] on input "Get Free Quote" at bounding box center [1085, 385] width 253 height 30
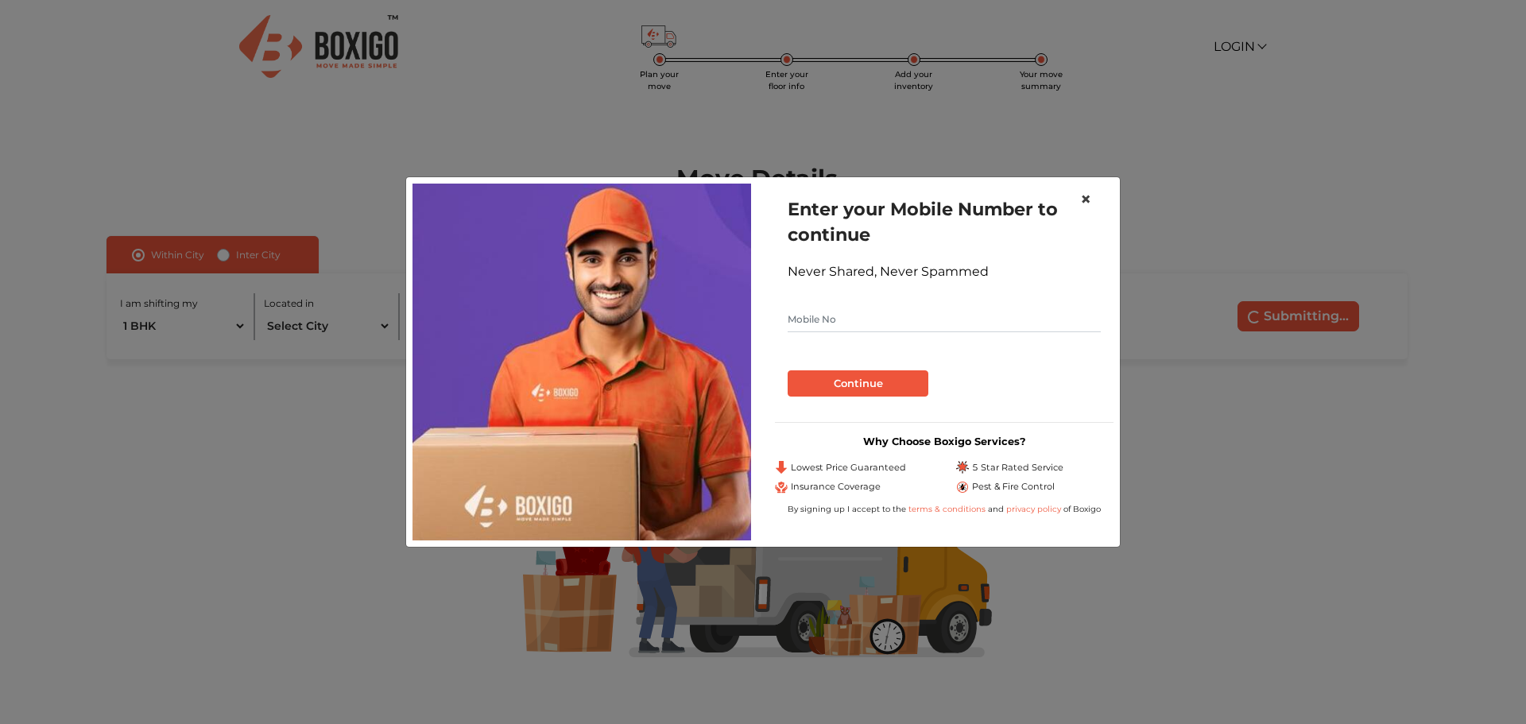
click at [1092, 201] on button "×" at bounding box center [1085, 199] width 37 height 45
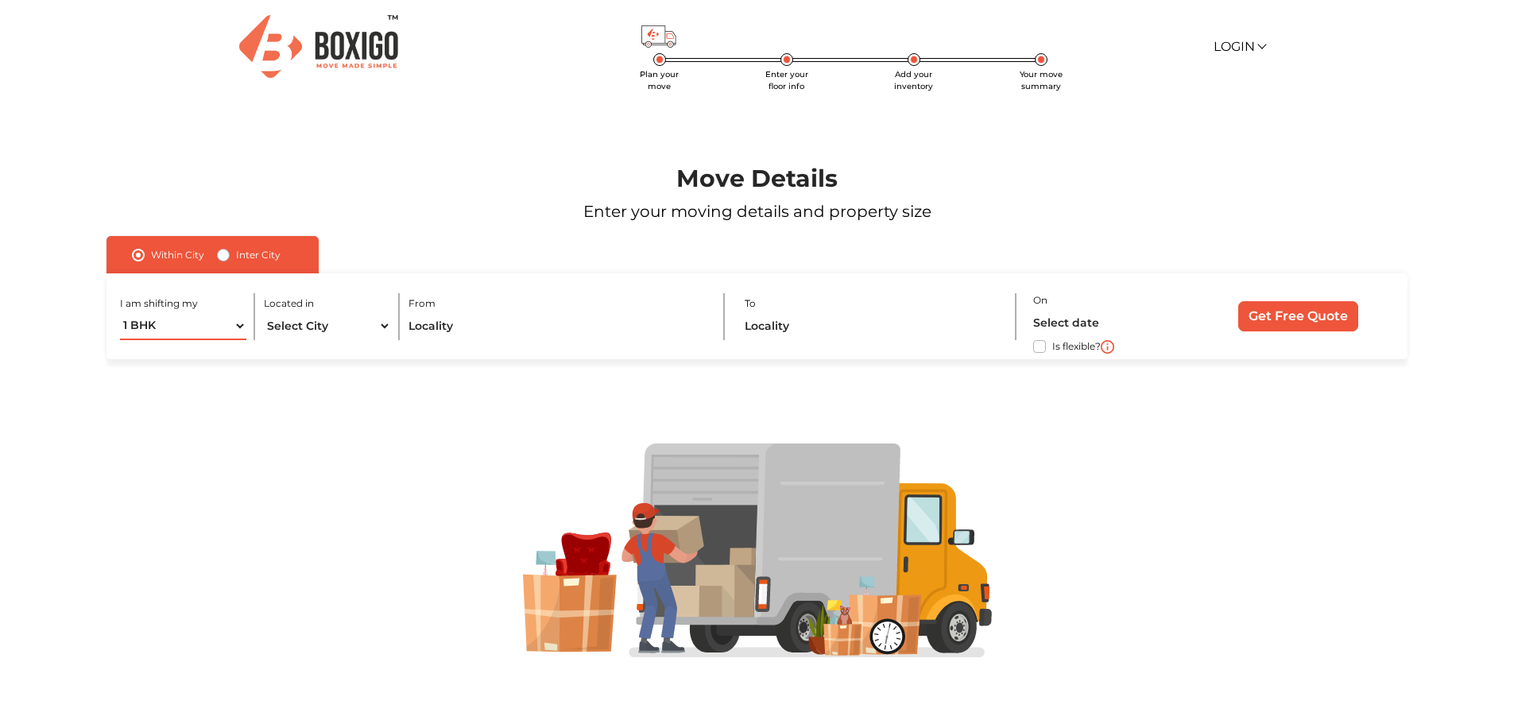
click at [234, 327] on select "1 BHK 2 BHK 3 BHK 3 + BHK FEW ITEMS" at bounding box center [183, 326] width 127 height 28
drag, startPoint x: 241, startPoint y: 325, endPoint x: 242, endPoint y: 316, distance: 9.6
click at [242, 324] on select "1 BHK 2 BHK 3 BHK 3 + BHK FEW ITEMS" at bounding box center [183, 326] width 127 height 28
click at [186, 333] on select "1 BHK 2 BHK 3 BHK 3 + BHK FEW ITEMS" at bounding box center [183, 326] width 127 height 28
click at [195, 308] on label "I am shifting my" at bounding box center [159, 303] width 78 height 14
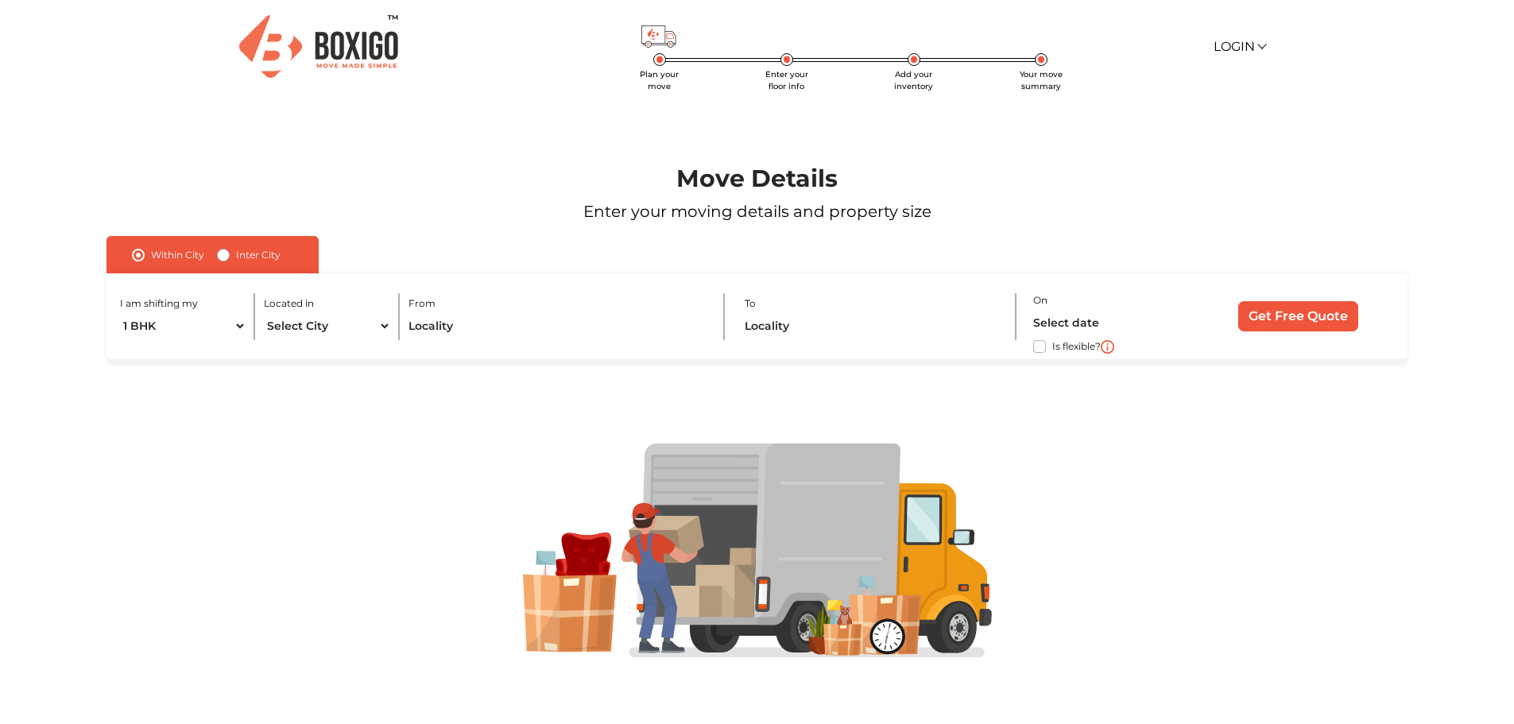
click at [236, 251] on label "Inter City" at bounding box center [258, 255] width 45 height 19
click at [226, 251] on input "Inter City" at bounding box center [223, 254] width 13 height 16
radio input "true"
drag, startPoint x: 207, startPoint y: 328, endPoint x: 231, endPoint y: 327, distance: 23.1
click at [207, 328] on select "1 BHK 2 BHK 3 BHK 3 + BHK FEW ITEMS" at bounding box center [200, 326] width 161 height 28
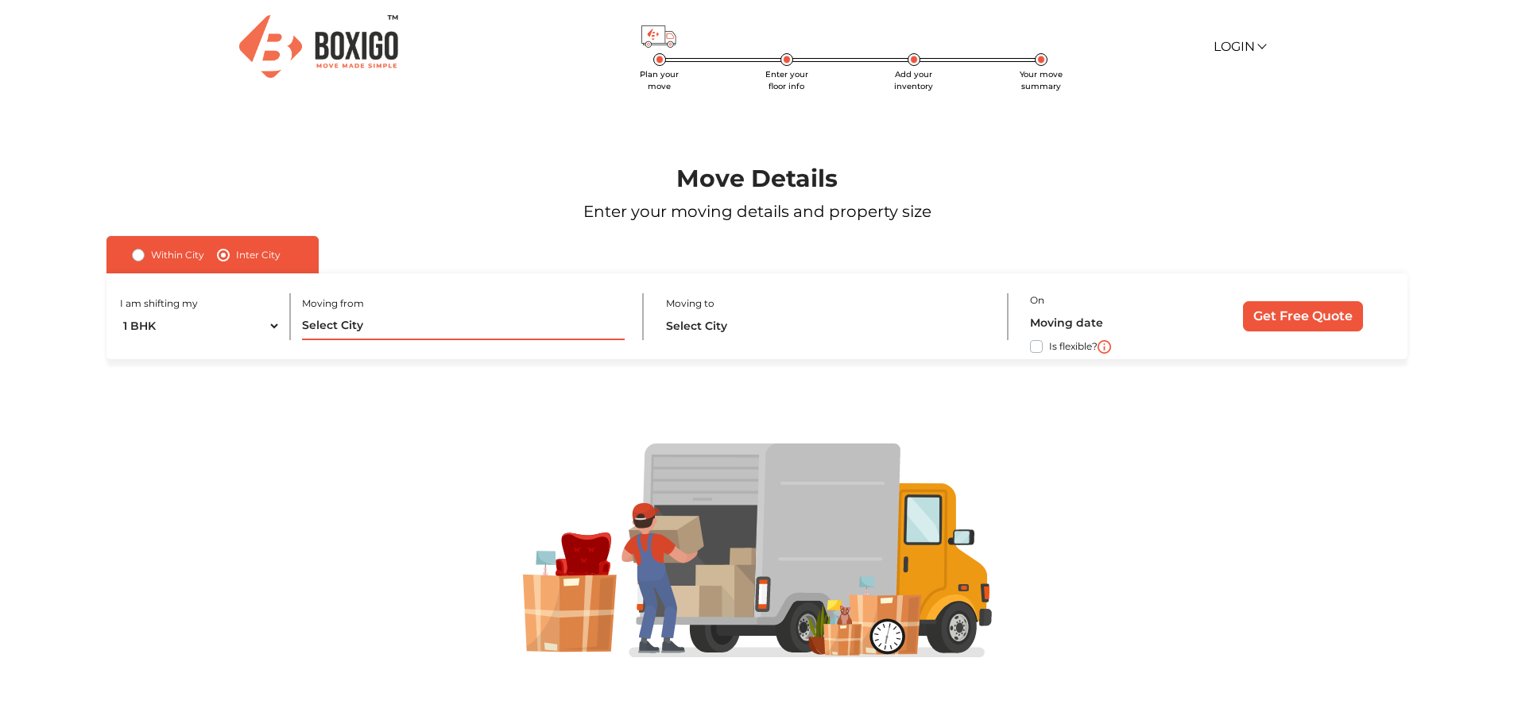
click at [330, 327] on input "text" at bounding box center [463, 326] width 323 height 28
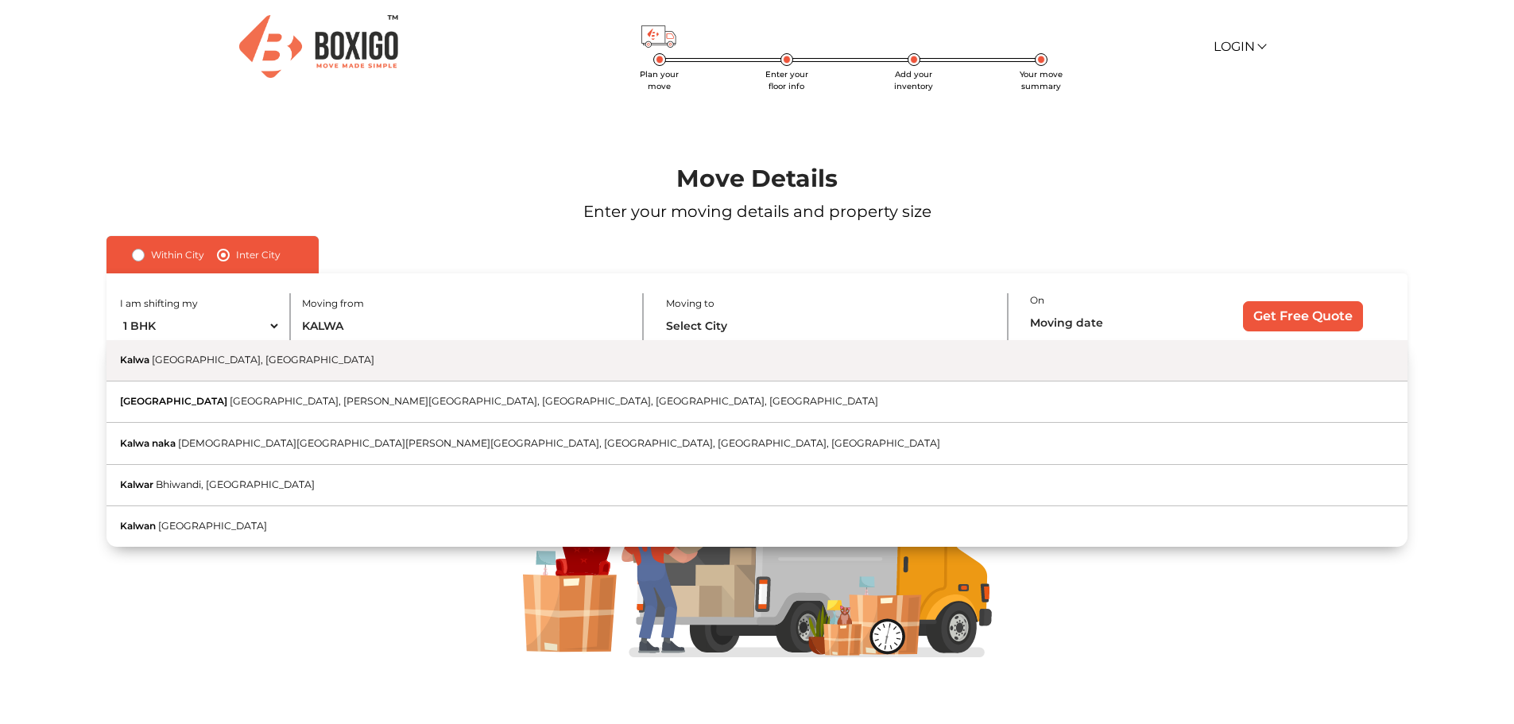
click at [220, 362] on span "[GEOGRAPHIC_DATA], [GEOGRAPHIC_DATA]" at bounding box center [263, 360] width 223 height 12
type input "Kalwa, [GEOGRAPHIC_DATA], [GEOGRAPHIC_DATA]"
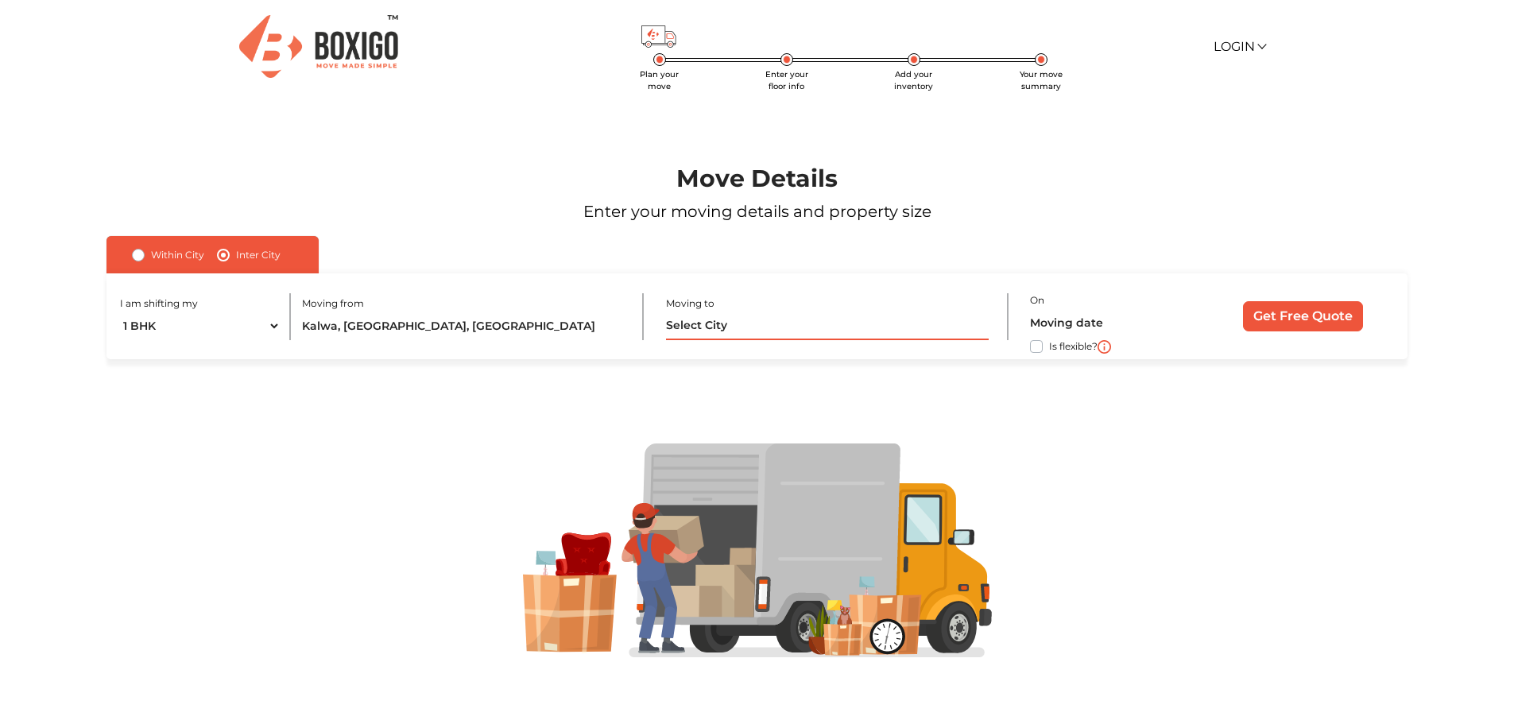
click at [722, 317] on input "text" at bounding box center [827, 326] width 323 height 28
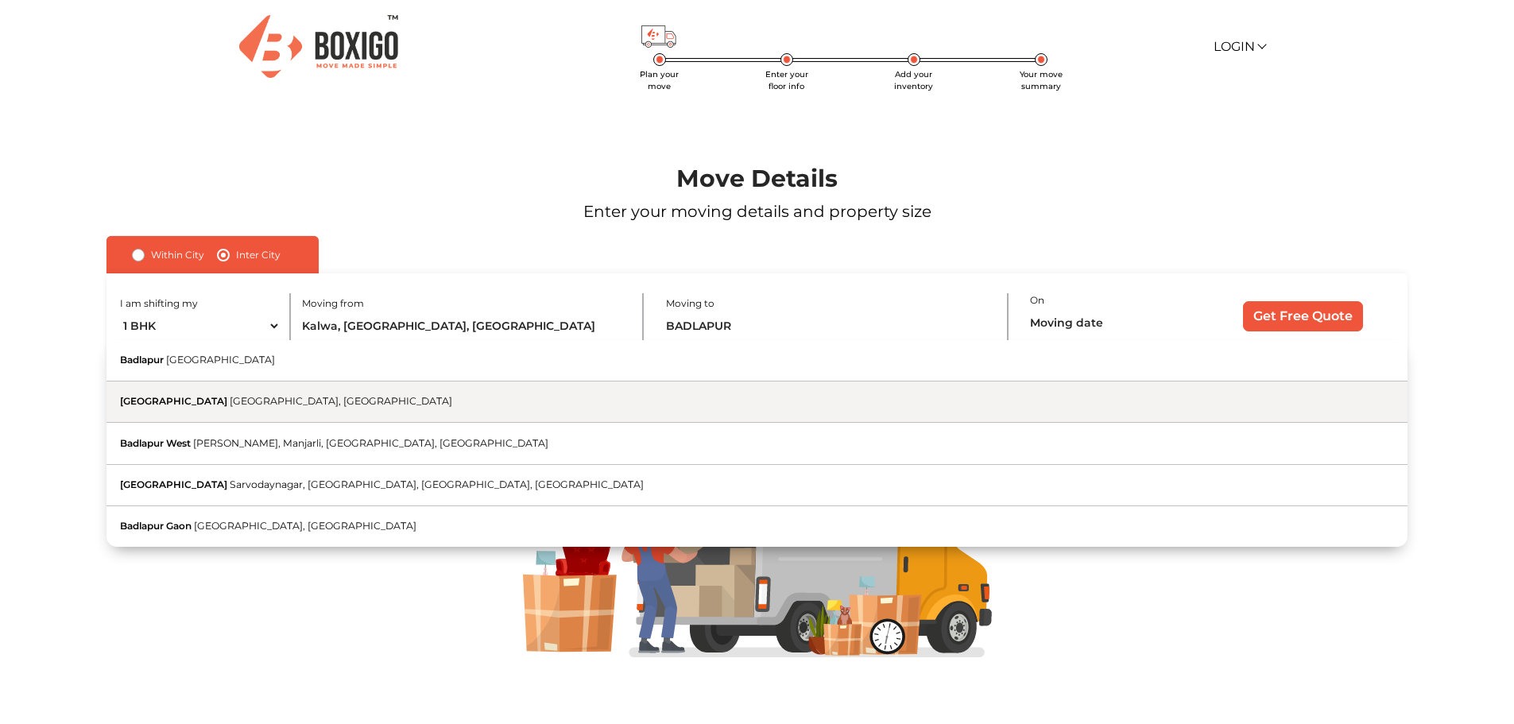
click at [192, 399] on span "[GEOGRAPHIC_DATA]" at bounding box center [173, 401] width 107 height 12
type input "Badlapur Railway Station, Badlapur, Maharashtra"
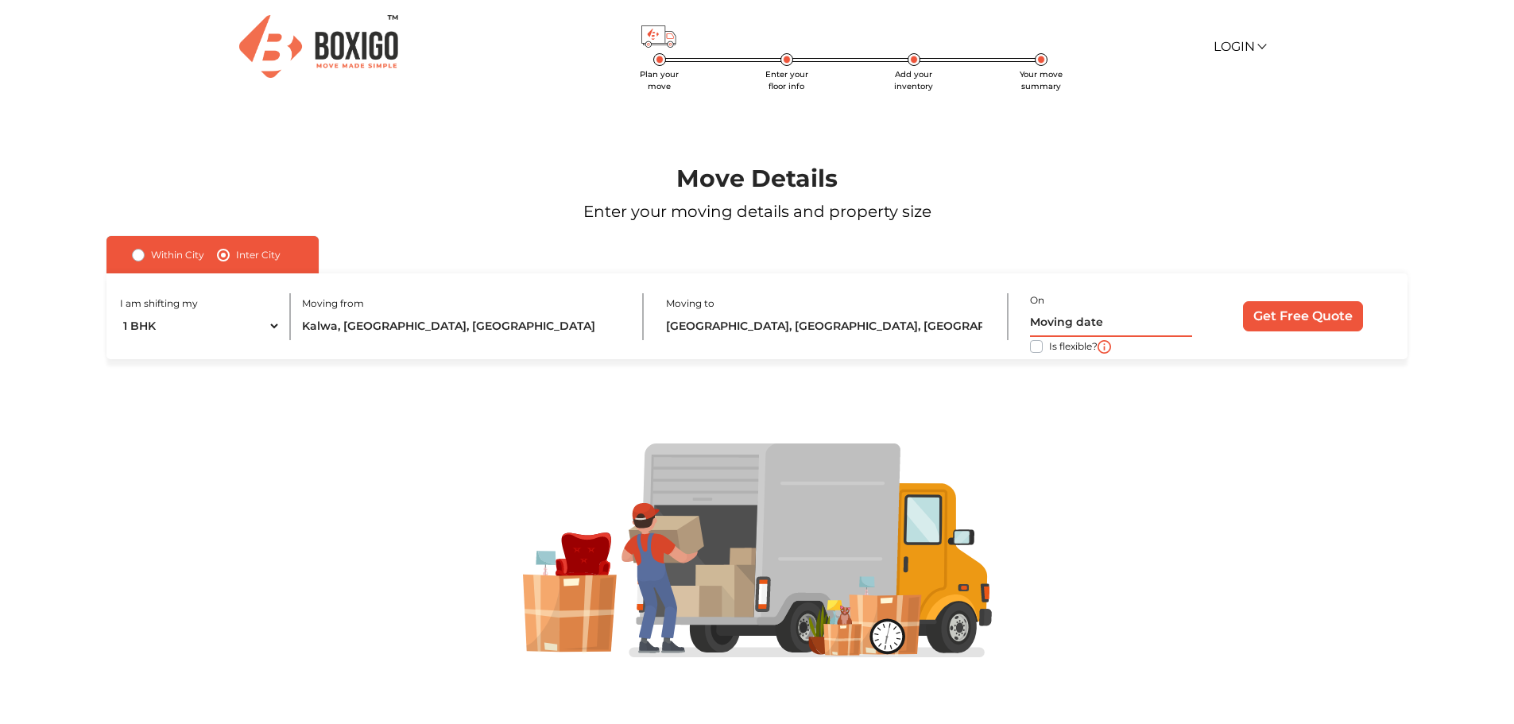
click at [1066, 323] on input "text" at bounding box center [1111, 323] width 162 height 28
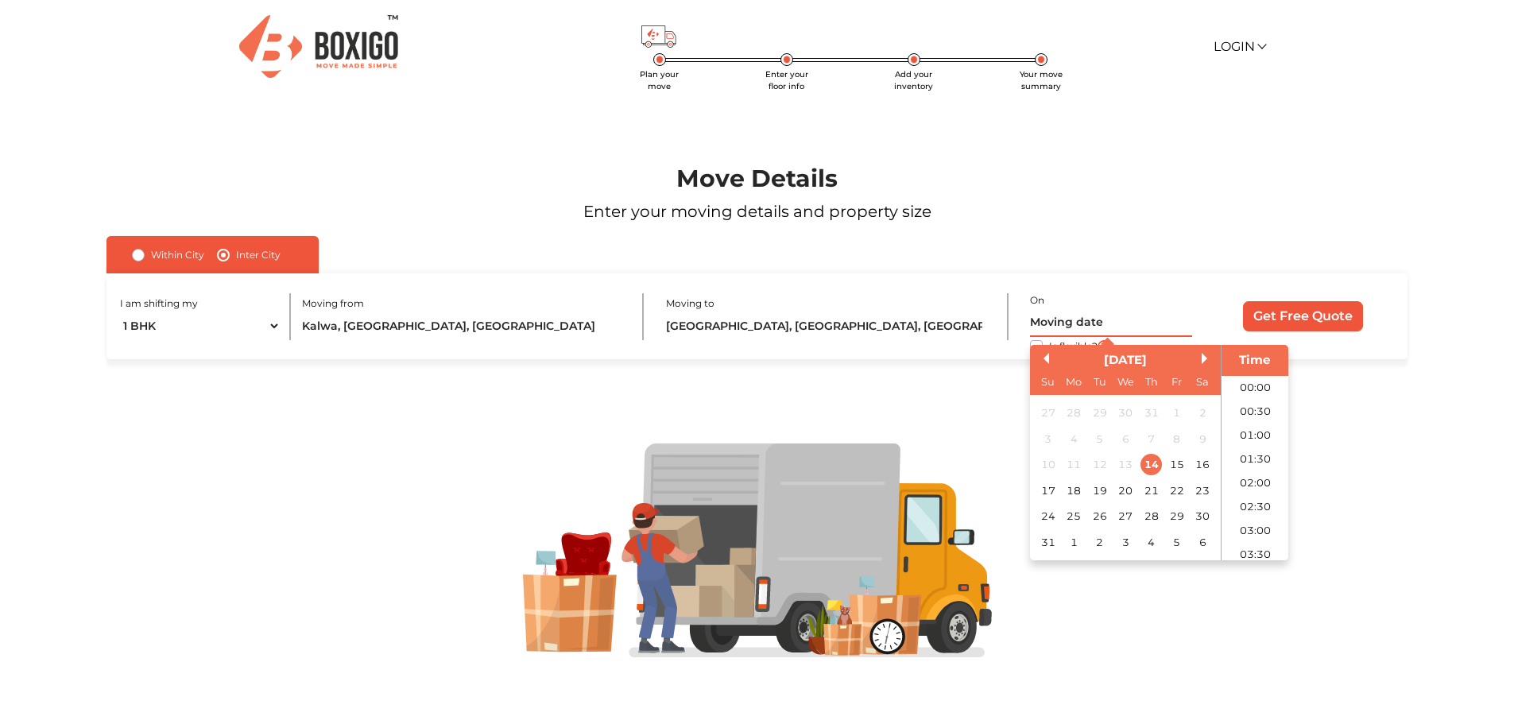
scroll to position [492, 0]
click at [1184, 516] on div "29" at bounding box center [1177, 516] width 21 height 21
click at [1196, 467] on div "16" at bounding box center [1202, 464] width 21 height 21
type input "16/08/2025 12:00 AM"
click at [1274, 316] on input "Get Free Quote" at bounding box center [1303, 316] width 120 height 30
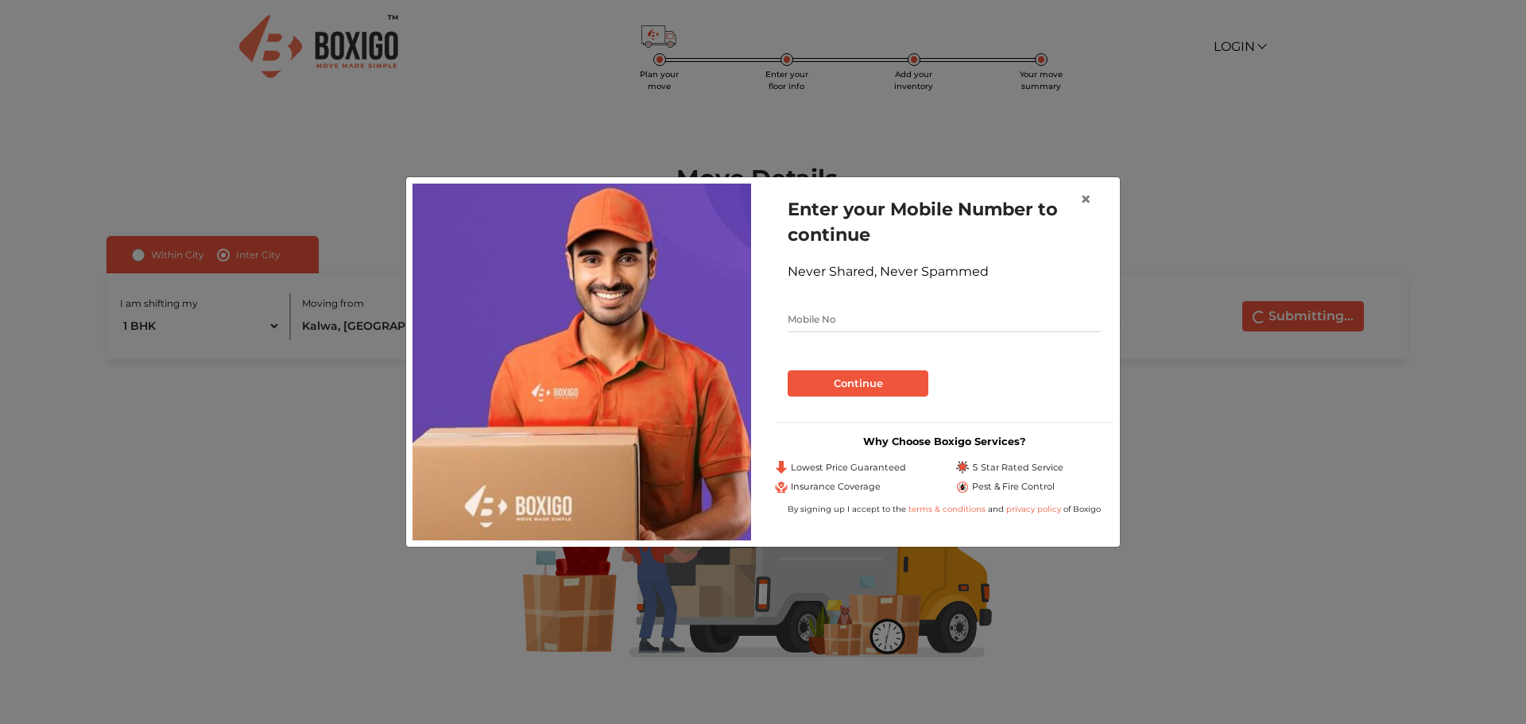
click at [948, 316] on input "text" at bounding box center [944, 319] width 313 height 25
type input "7888253427"
click at [875, 389] on button "Continue" at bounding box center [858, 383] width 141 height 27
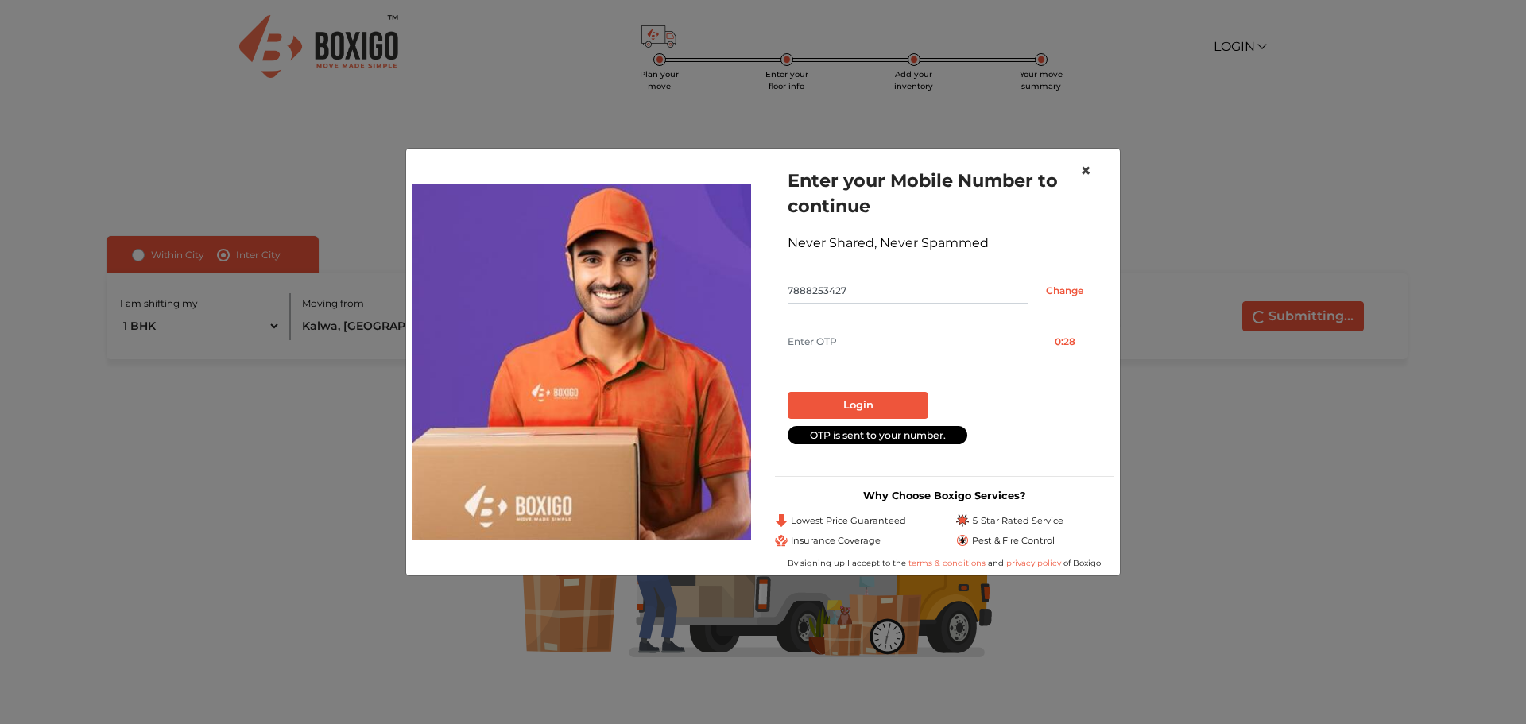
click at [1079, 169] on button "×" at bounding box center [1085, 171] width 37 height 45
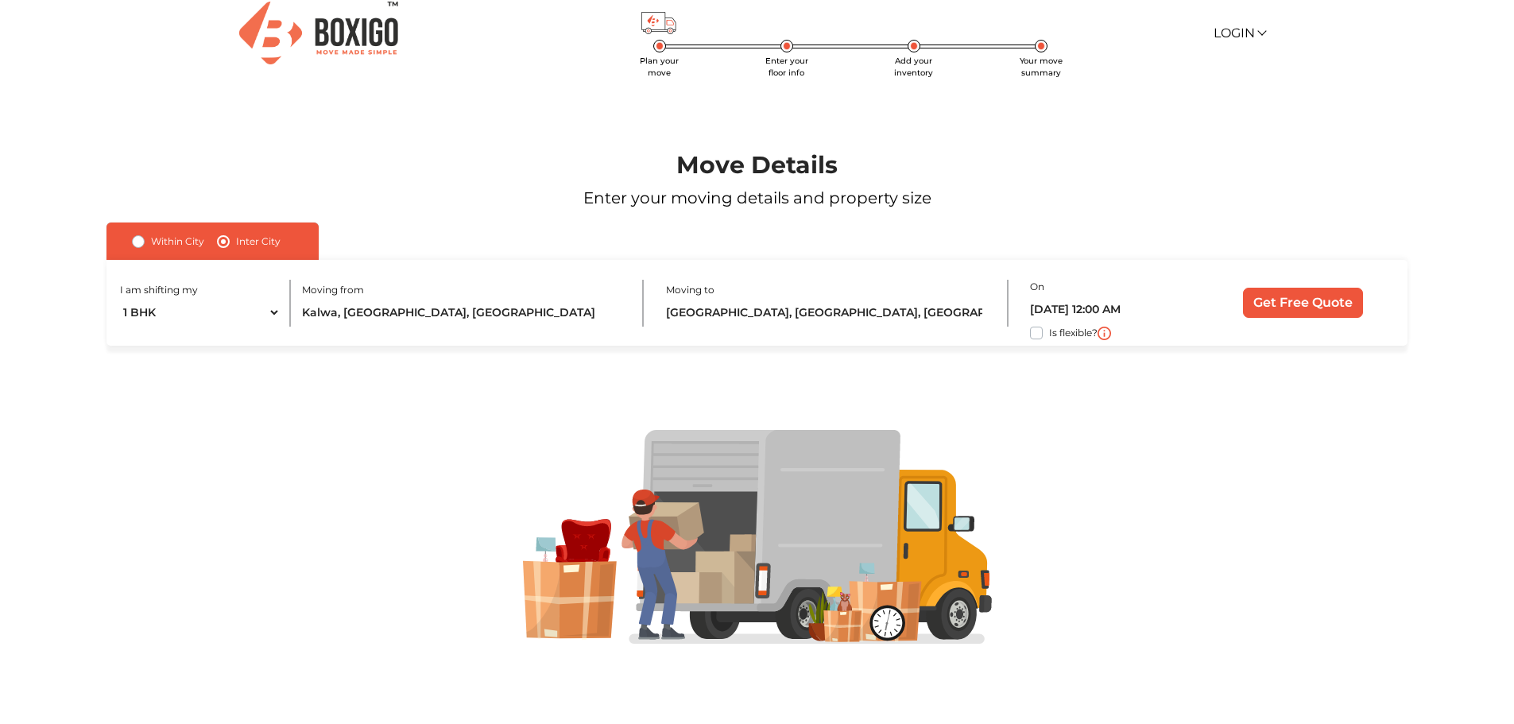
scroll to position [17, 0]
